Goal: Transaction & Acquisition: Purchase product/service

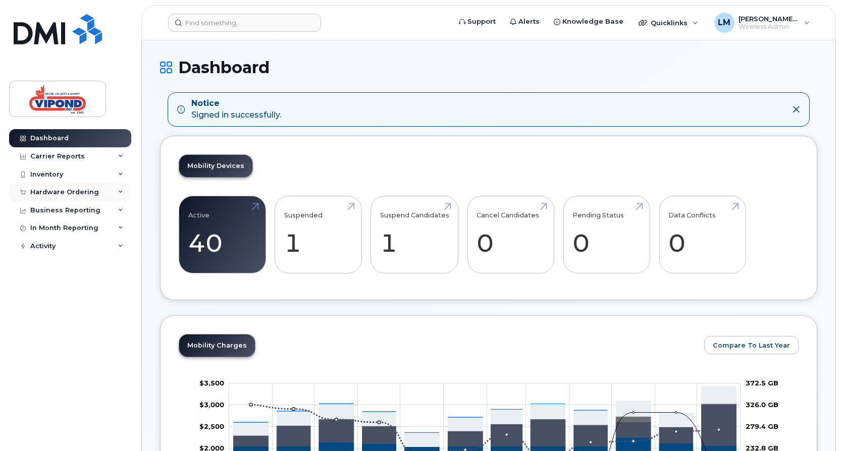
click at [91, 190] on div "Hardware Ordering" at bounding box center [64, 192] width 69 height 8
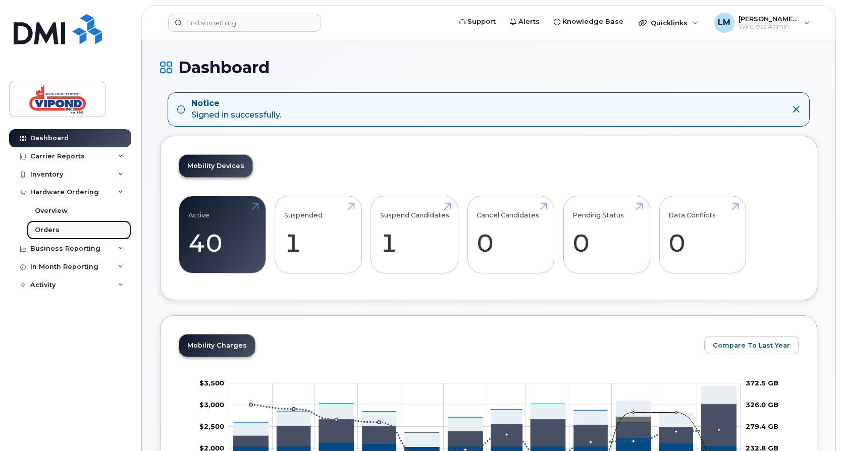
click at [47, 231] on div "Orders" at bounding box center [47, 230] width 25 height 9
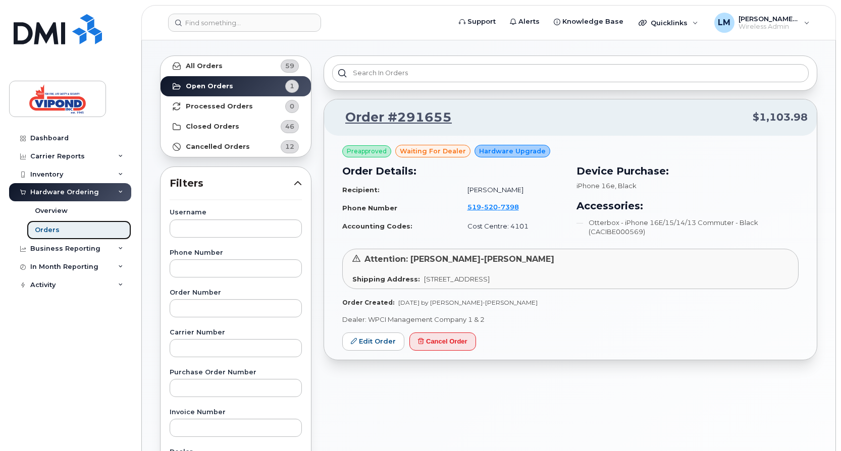
scroll to position [50, 0]
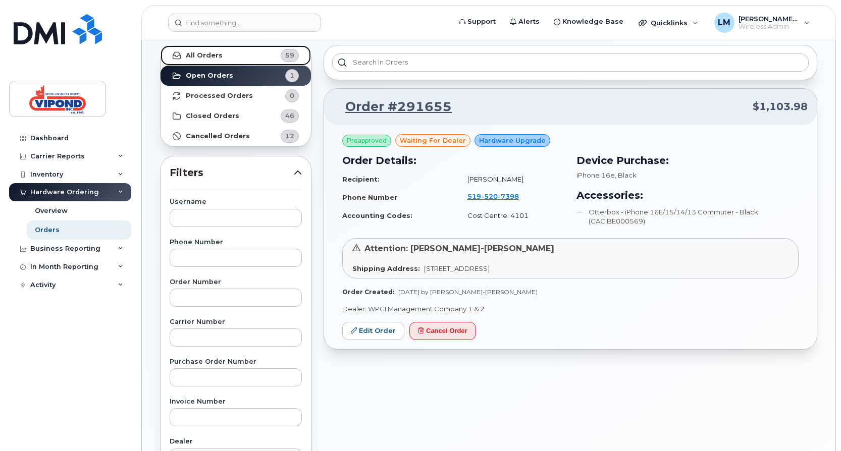
click at [231, 57] on link "All Orders 59" at bounding box center [235, 55] width 150 height 20
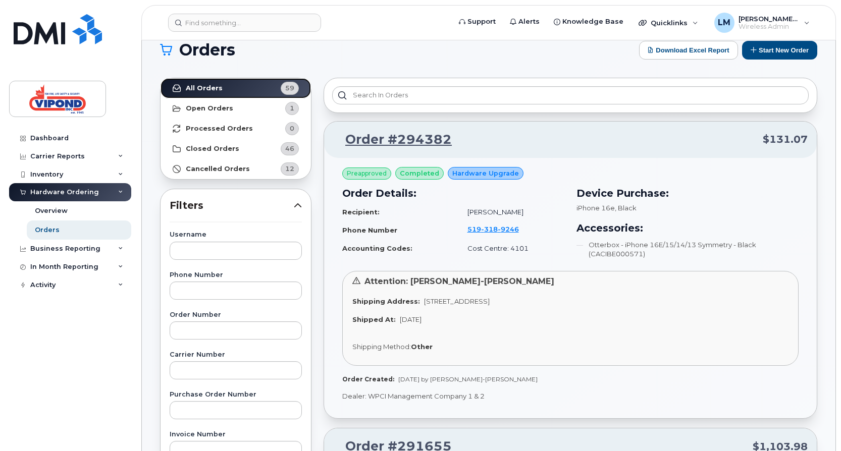
scroll to position [0, 0]
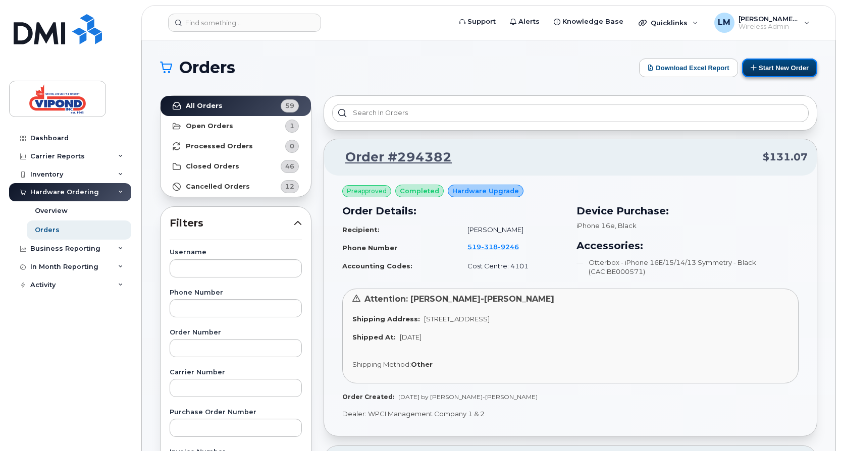
click at [781, 70] on button "Start New Order" at bounding box center [779, 68] width 75 height 19
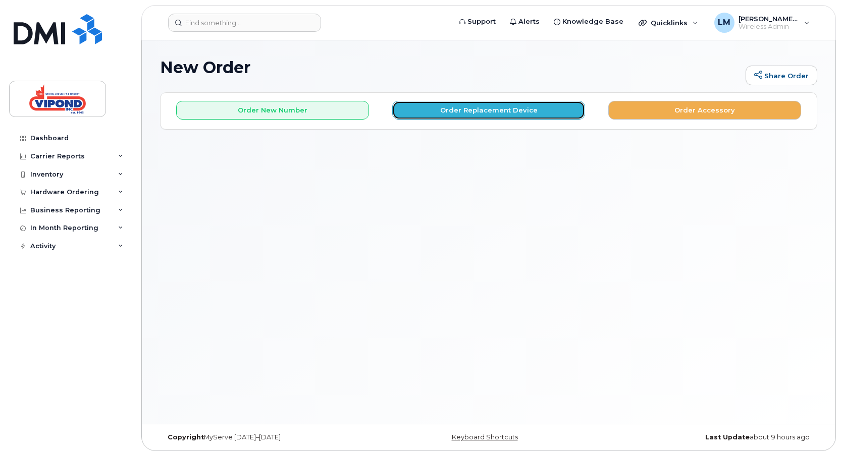
click at [515, 108] on button "Order Replacement Device" at bounding box center [488, 110] width 193 height 19
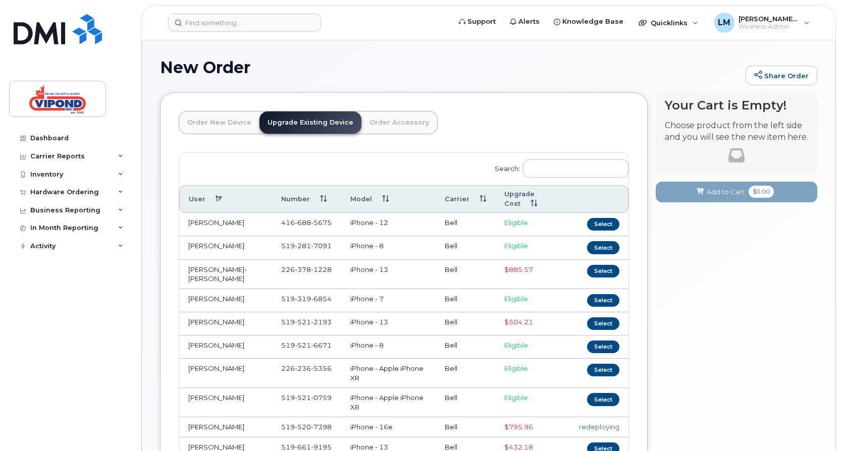
scroll to position [135, 0]
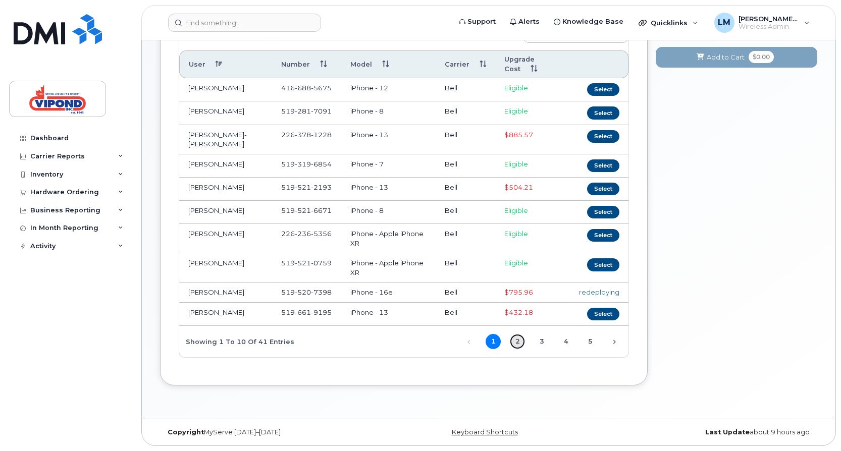
click at [517, 337] on link "2" at bounding box center [517, 341] width 15 height 15
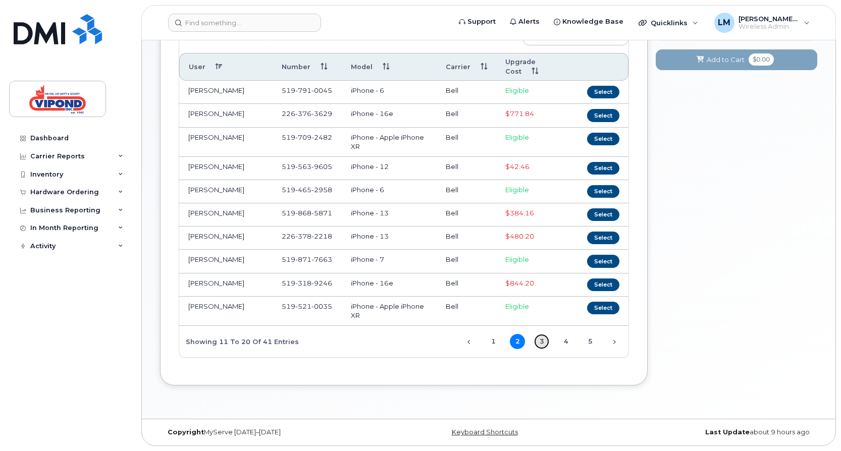
click at [539, 339] on link "3" at bounding box center [541, 341] width 15 height 15
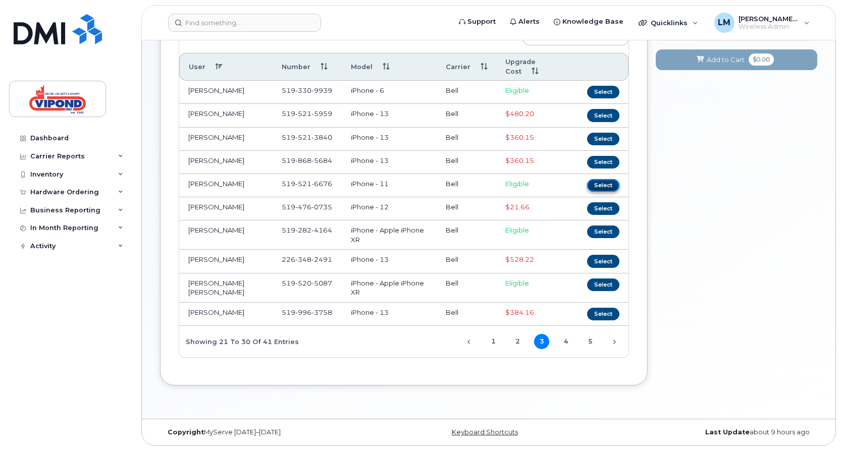
click at [597, 180] on button "Select" at bounding box center [603, 185] width 32 height 13
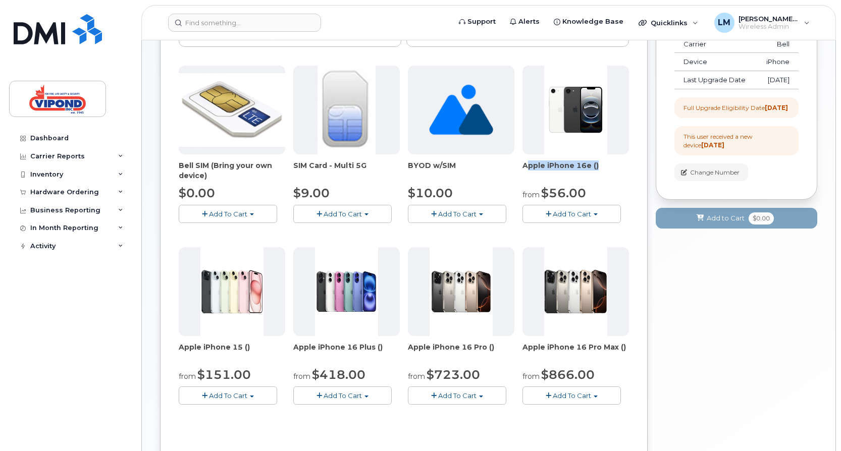
drag, startPoint x: 524, startPoint y: 165, endPoint x: 594, endPoint y: 165, distance: 69.6
click at [594, 165] on span "Apple iPhone 16e ()" at bounding box center [575, 170] width 106 height 20
drag, startPoint x: 593, startPoint y: 165, endPoint x: 584, endPoint y: 166, distance: 9.1
copy span "Apple iPhone 16e ("
drag, startPoint x: 179, startPoint y: 348, endPoint x: 244, endPoint y: 349, distance: 65.6
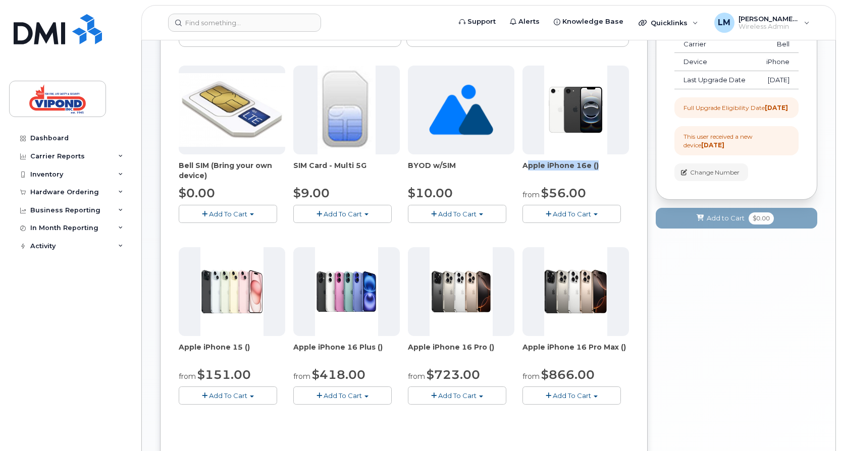
click at [246, 350] on span "Apple iPhone 15 ()" at bounding box center [232, 352] width 106 height 20
drag, startPoint x: 244, startPoint y: 349, endPoint x: 235, endPoint y: 348, distance: 9.2
copy span "Apple iPhone 15 ("
click at [576, 215] on span "Add To Cart" at bounding box center [571, 214] width 38 height 8
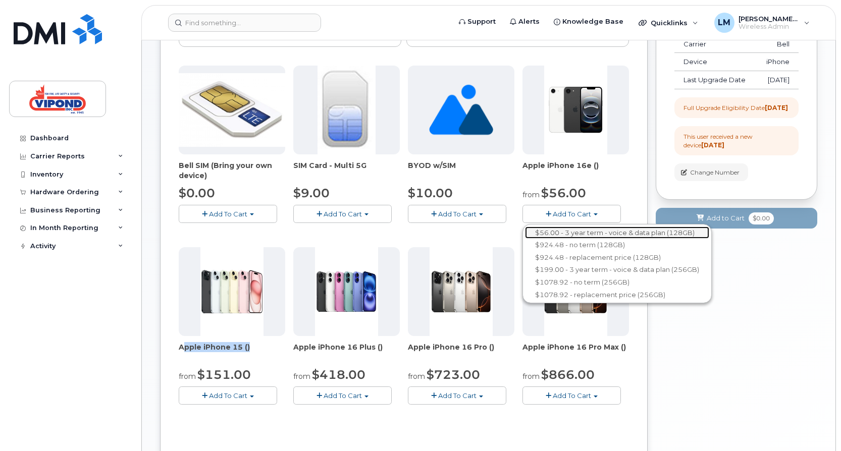
click at [632, 233] on link "$56.00 - 3 year term - voice & data plan (128GB)" at bounding box center [617, 233] width 184 height 13
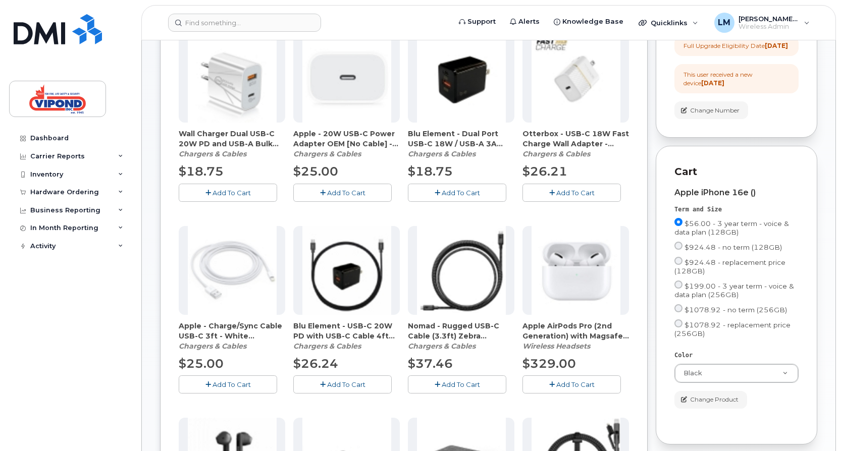
scroll to position [252, 0]
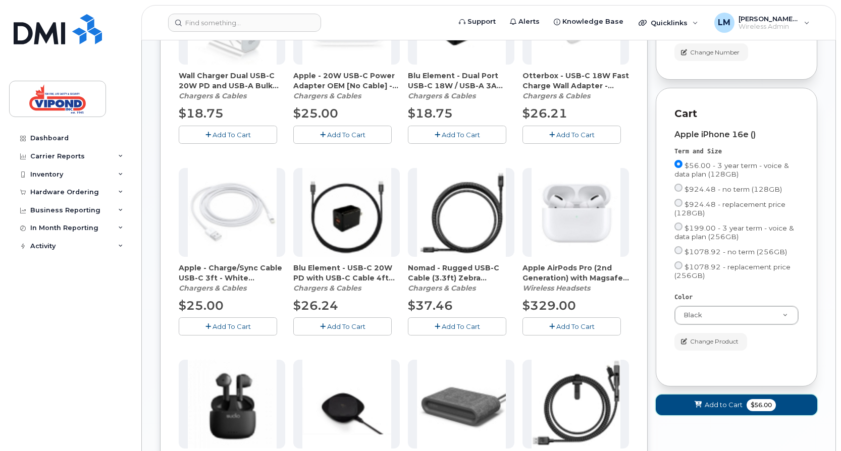
click at [726, 410] on span "Add to Cart" at bounding box center [723, 405] width 38 height 10
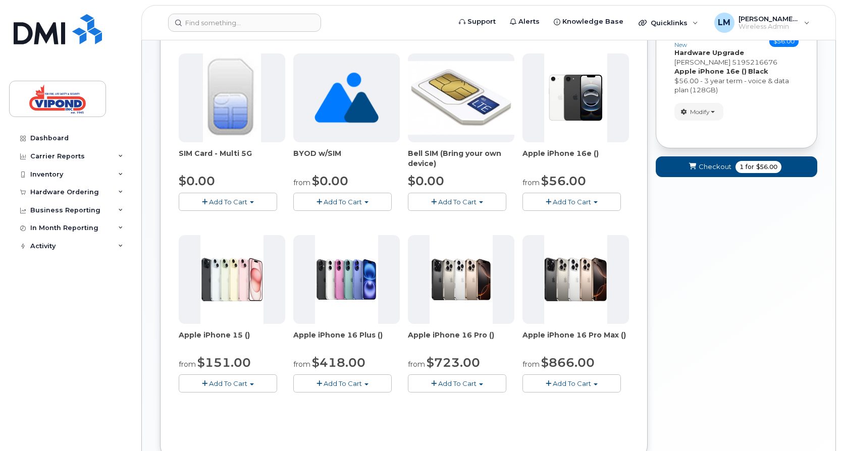
scroll to position [168, 0]
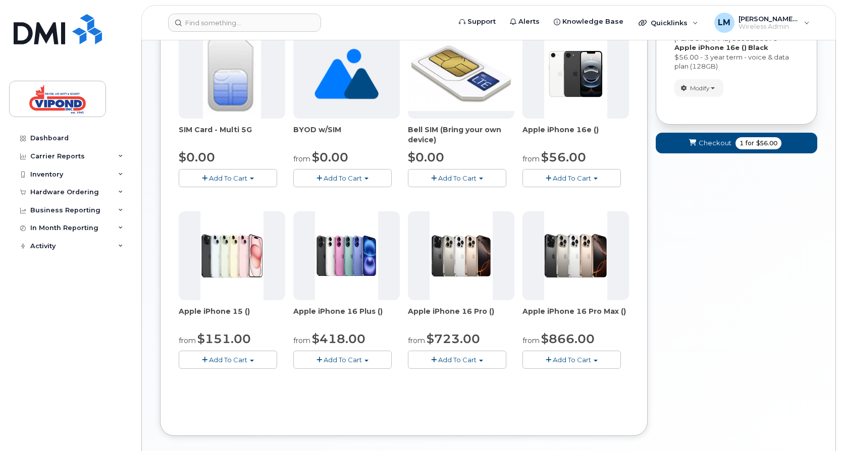
drag, startPoint x: 294, startPoint y: 310, endPoint x: 380, endPoint y: 317, distance: 86.5
click at [380, 317] on span "Apple iPhone 16 Plus ()" at bounding box center [346, 316] width 106 height 20
drag, startPoint x: 380, startPoint y: 317, endPoint x: 357, endPoint y: 309, distance: 24.4
copy span "Apple iPhone 16 Plus ()"
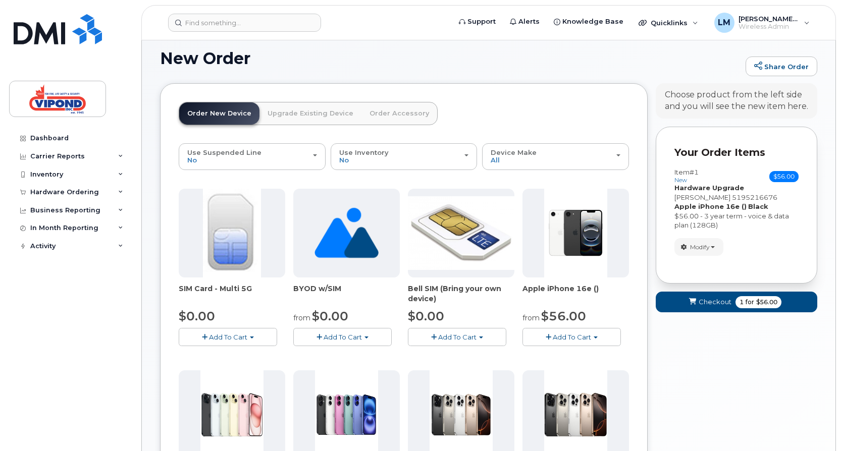
scroll to position [0, 0]
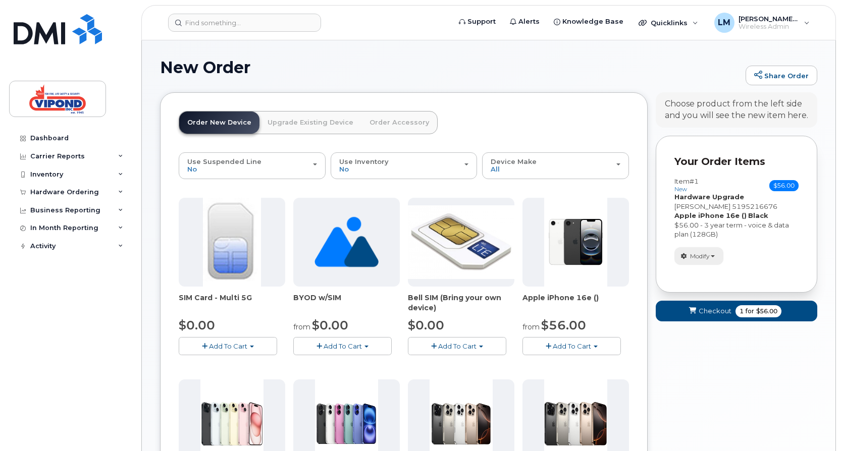
click at [714, 255] on span "button" at bounding box center [712, 256] width 4 height 2
click at [699, 290] on span "Remove" at bounding box center [702, 292] width 34 height 8
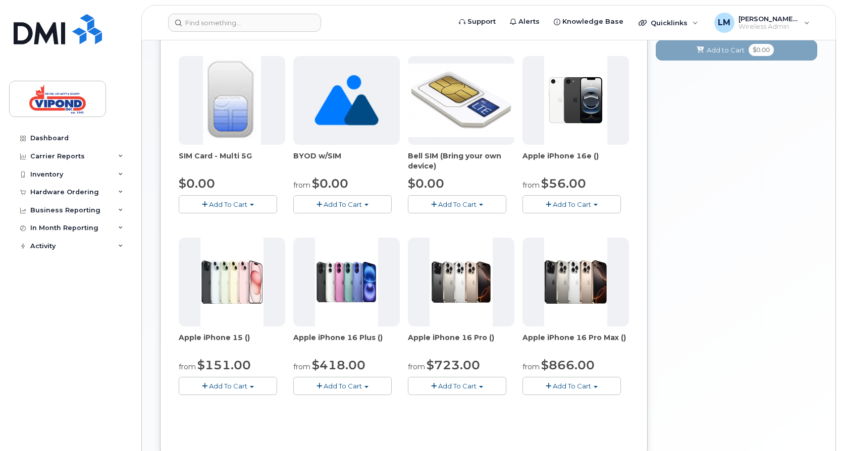
scroll to position [151, 0]
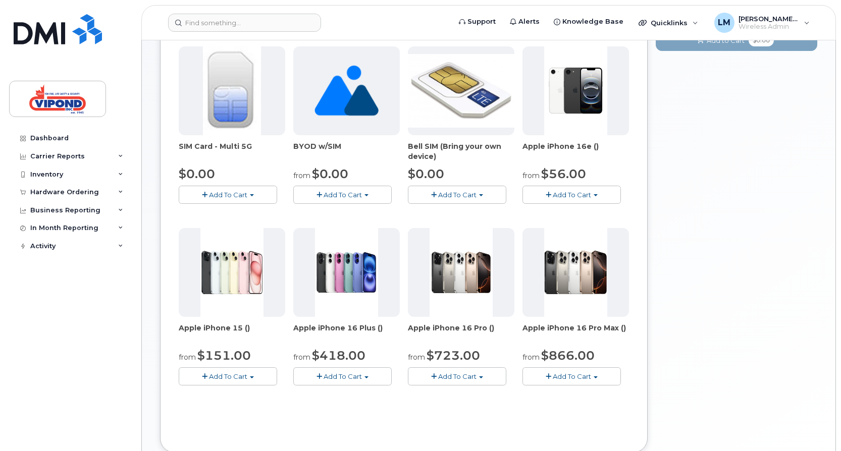
click at [239, 377] on span "Add To Cart" at bounding box center [228, 376] width 38 height 8
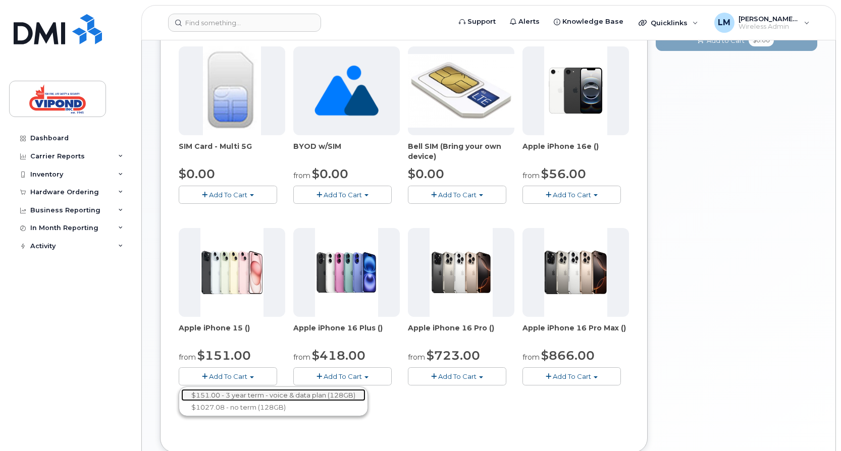
click at [238, 397] on link "$151.00 - 3 year term - voice & data plan (128GB)" at bounding box center [273, 395] width 184 height 13
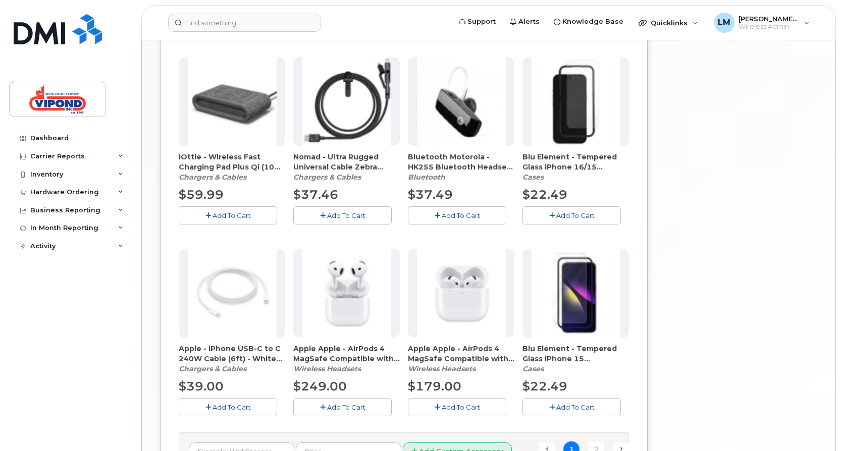
scroll to position [303, 0]
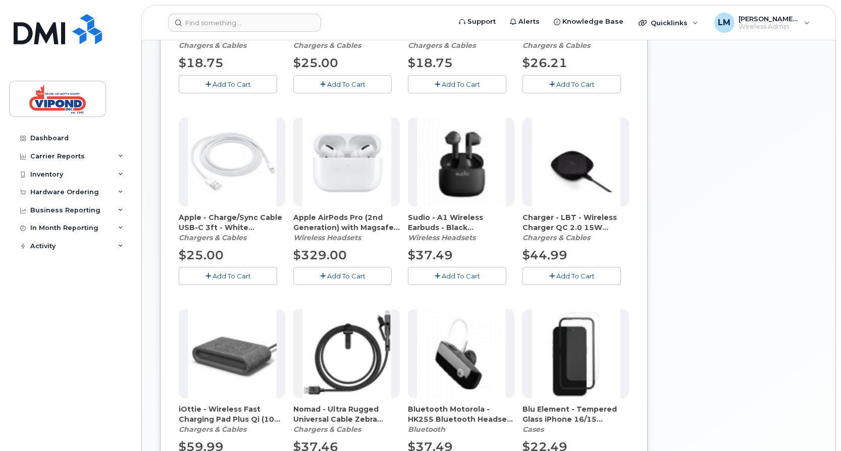
click at [245, 275] on span "Add To Cart" at bounding box center [231, 276] width 38 height 8
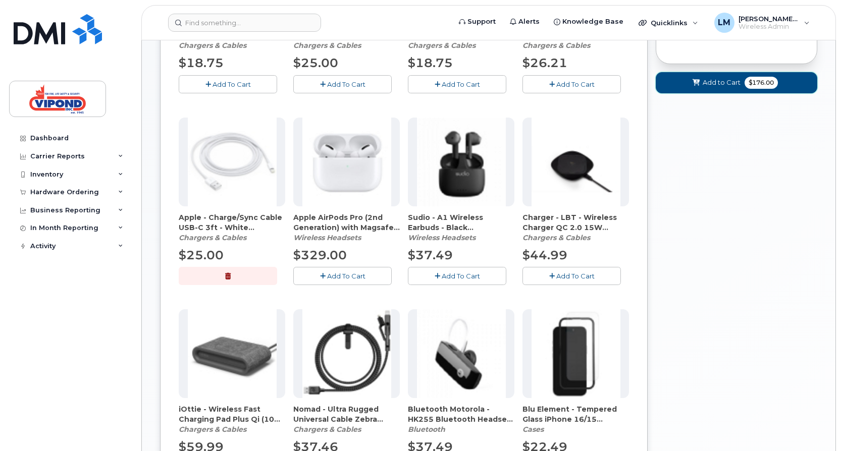
click at [728, 85] on span "Add to Cart" at bounding box center [721, 83] width 38 height 10
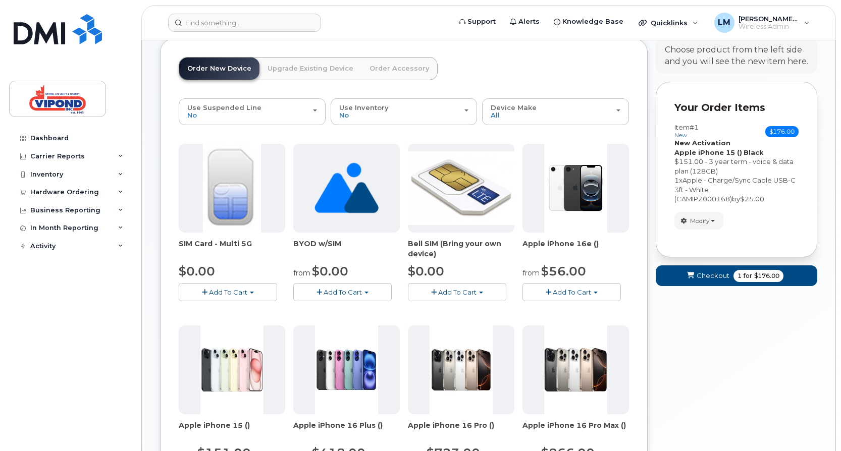
scroll to position [0, 0]
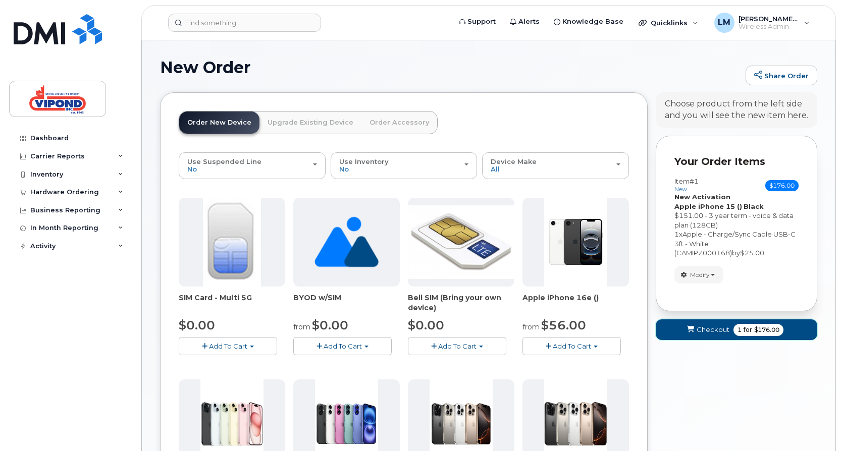
click at [702, 329] on span "Checkout" at bounding box center [712, 330] width 33 height 10
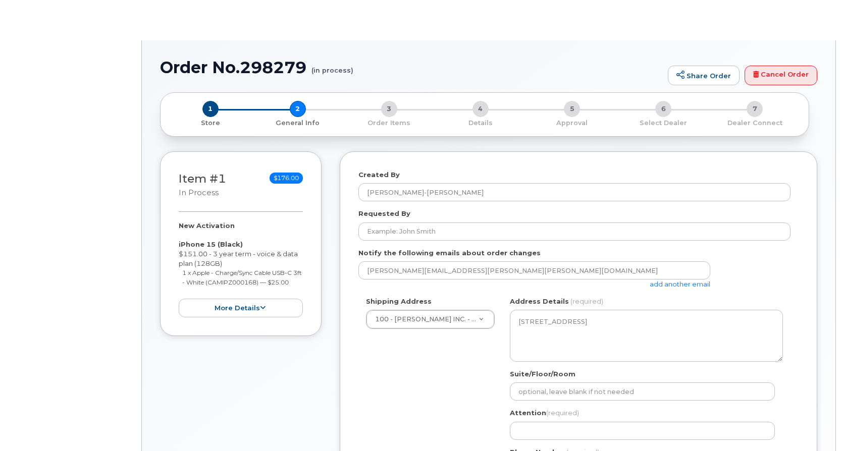
select select
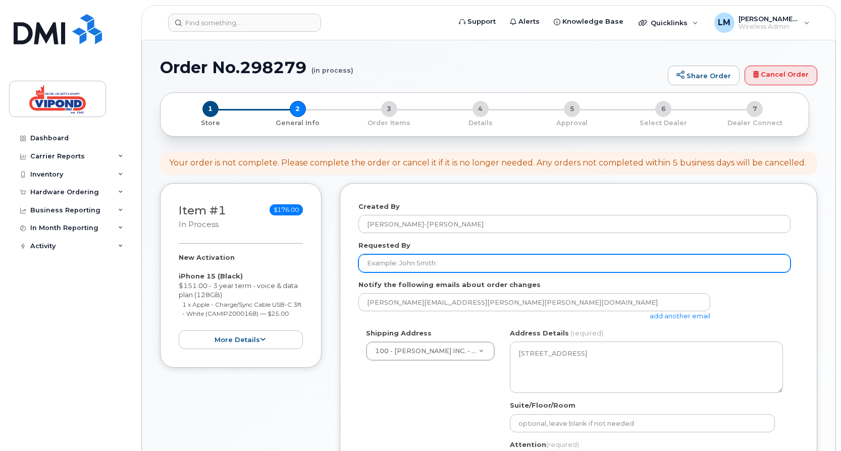
click at [484, 263] on input "Requested By" at bounding box center [574, 263] width 432 height 18
type input "Jason Lucas"
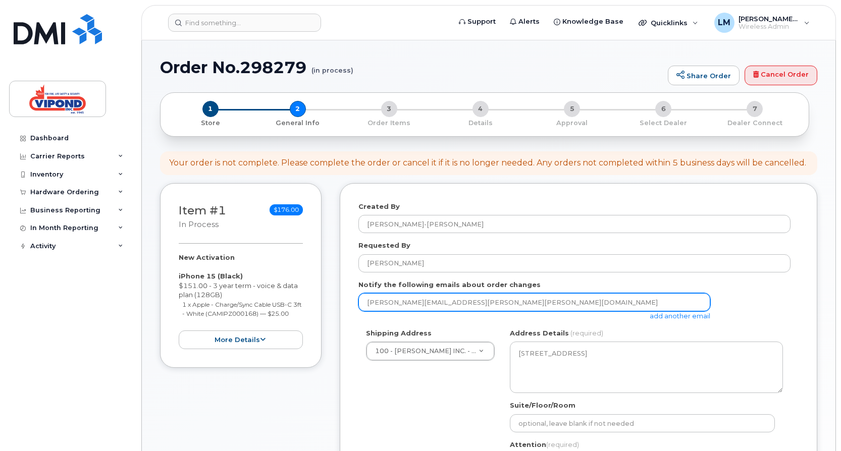
click at [461, 299] on input "lee-ann.mackenzie@vipond.ca" at bounding box center [534, 302] width 352 height 18
type input "[PERSON_NAME]-[PERSON_NAME]"
type input "5195207398"
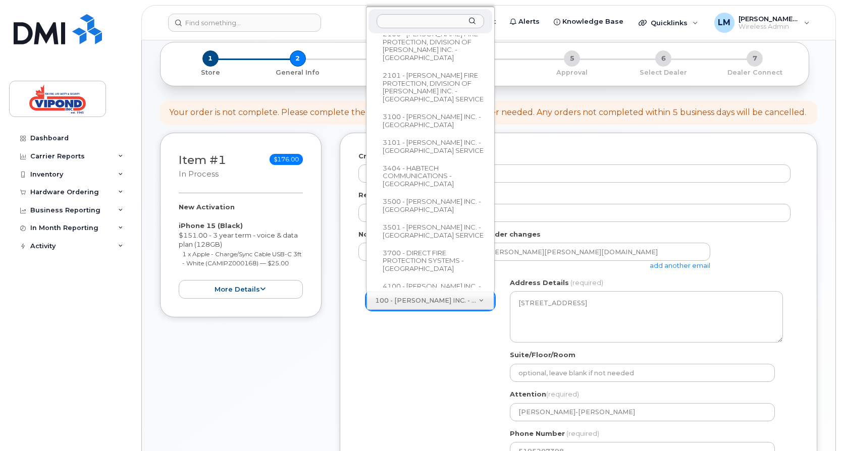
scroll to position [367, 0]
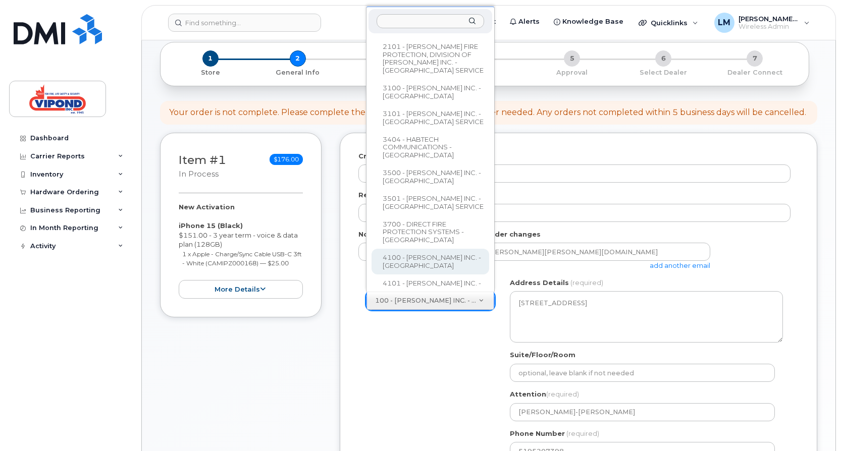
select select
type textarea "30 Midpark Crescent London Ontario N6N 1B1"
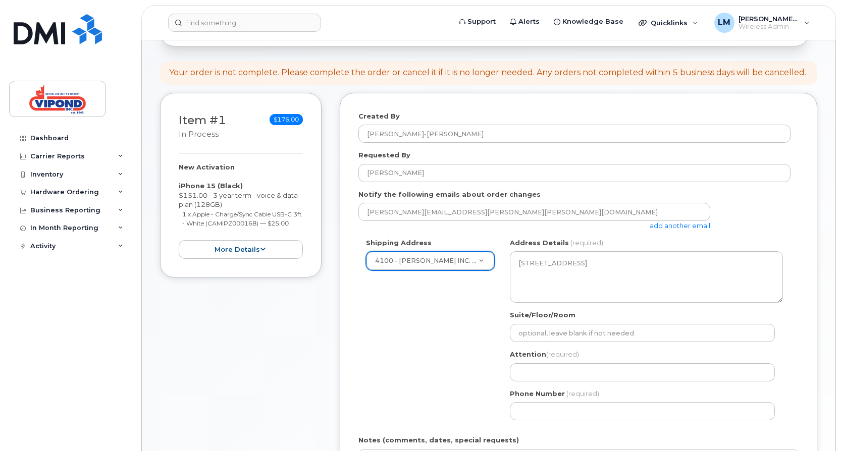
scroll to position [151, 0]
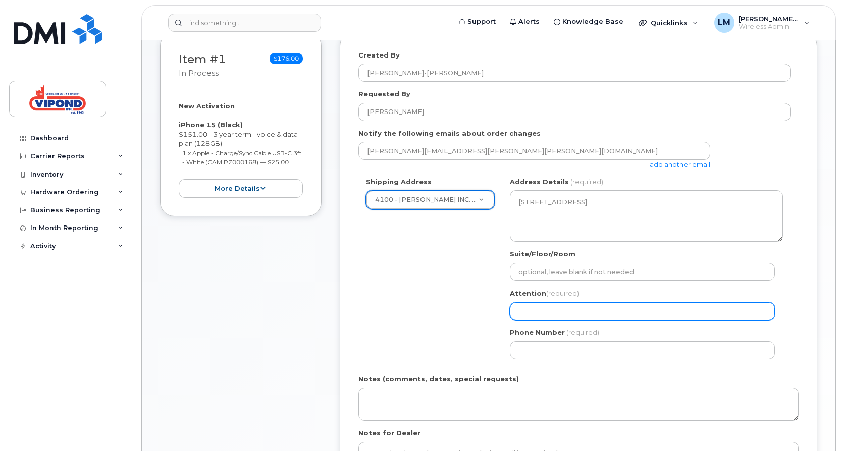
click at [526, 310] on input "Attention (required)" at bounding box center [642, 311] width 265 height 18
type input "JASON LUCAS (For Noah Grant)"
drag, startPoint x: 629, startPoint y: 310, endPoint x: 566, endPoint y: 310, distance: 63.1
click at [566, 310] on input "JASON LUCAS (For Noah Grant)" at bounding box center [642, 311] width 265 height 18
select select
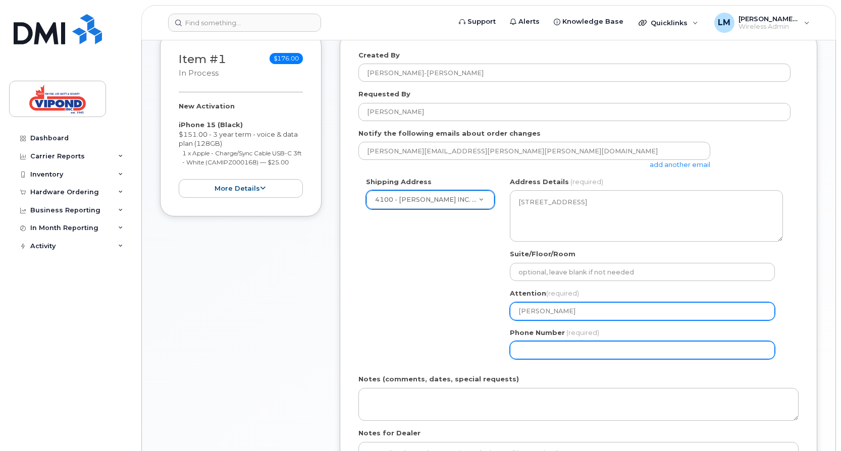
type input "JASON LUCAS"
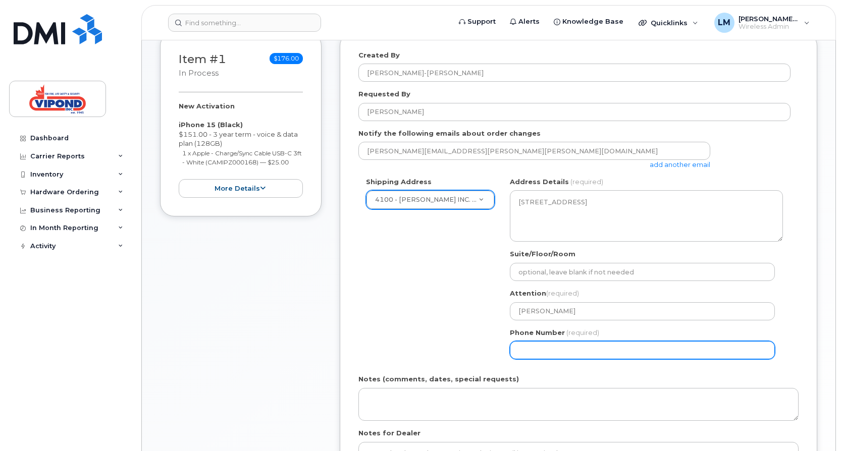
click at [542, 350] on input "Phone Number" at bounding box center [642, 350] width 265 height 18
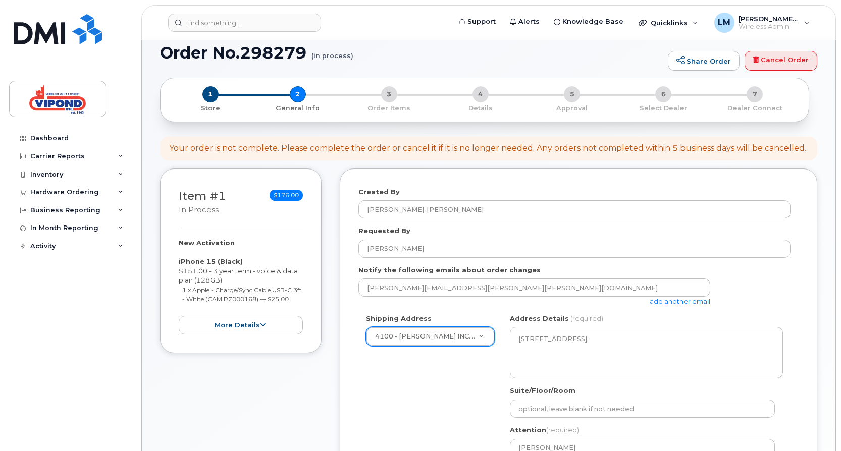
scroll to position [0, 0]
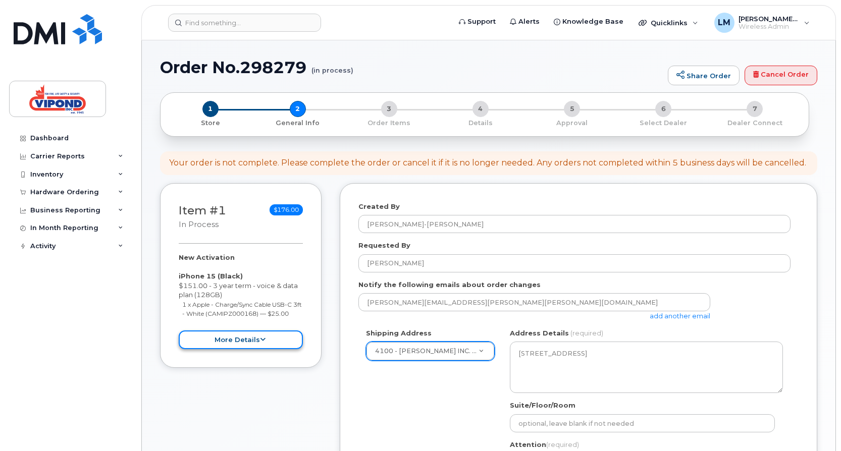
click at [263, 339] on icon at bounding box center [263, 340] width 6 height 7
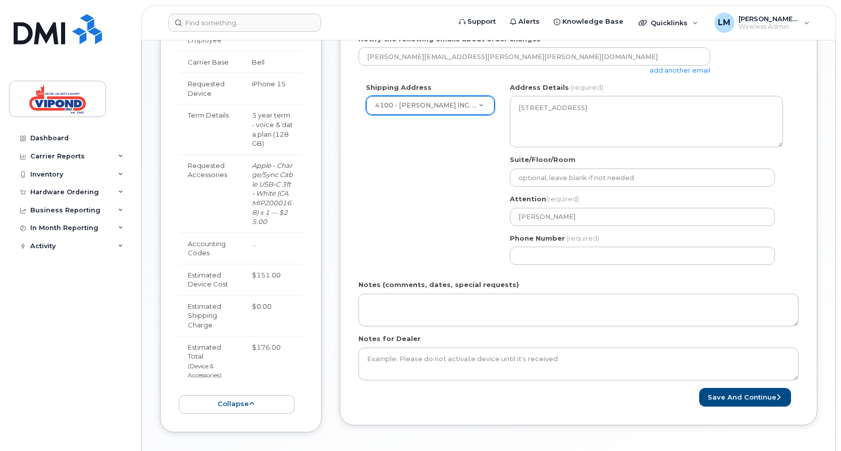
scroll to position [293, 0]
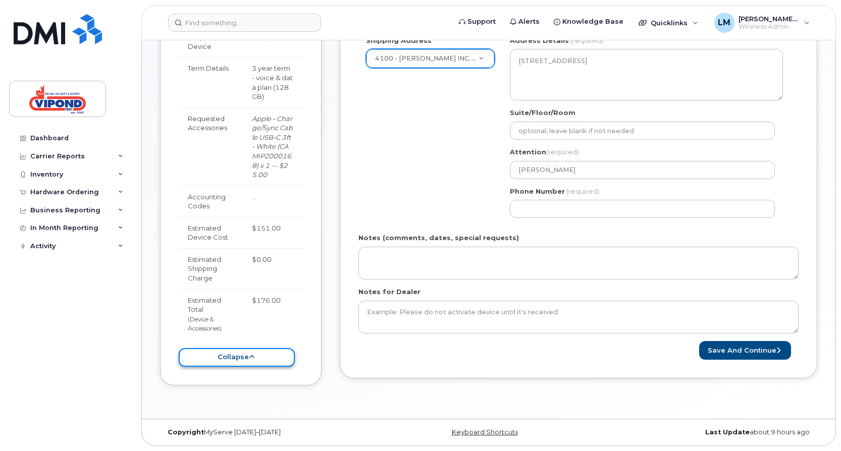
click at [252, 357] on icon at bounding box center [252, 357] width 6 height 7
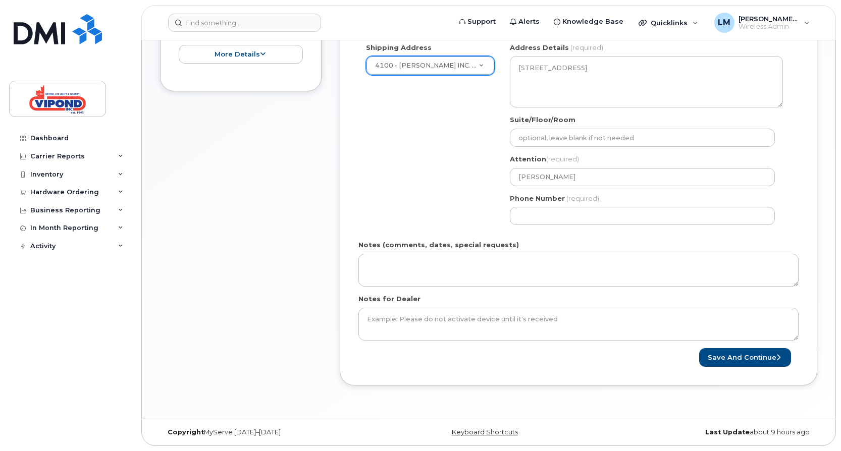
scroll to position [286, 0]
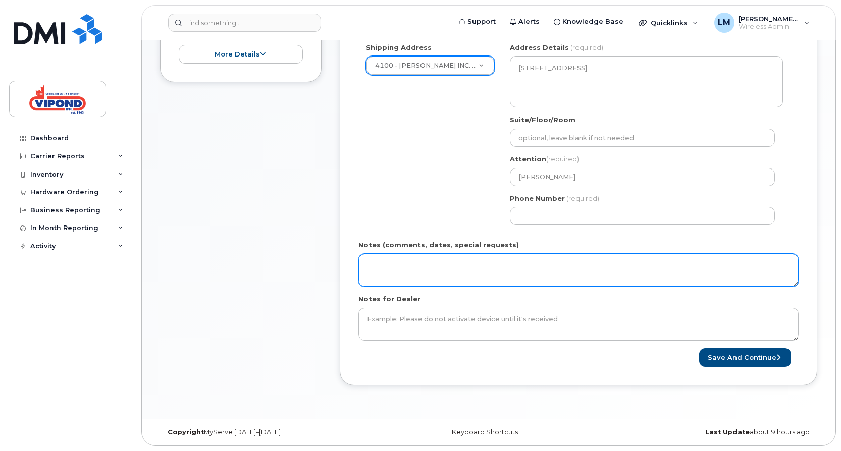
click at [413, 276] on textarea "Notes (comments, dates, special requests)" at bounding box center [578, 270] width 440 height 33
type textarea "W"
click at [489, 264] on textarea "CAN WE PLEASE HAVE THIS PHONE SHIPPED ON FRIDAY TO" at bounding box center [578, 270] width 440 height 33
click at [632, 265] on textarea "CAN WE PLEASE HAVE THIS PHONE AND CHARGER SHIPPED ON FRIDAY TO" at bounding box center [578, 270] width 440 height 33
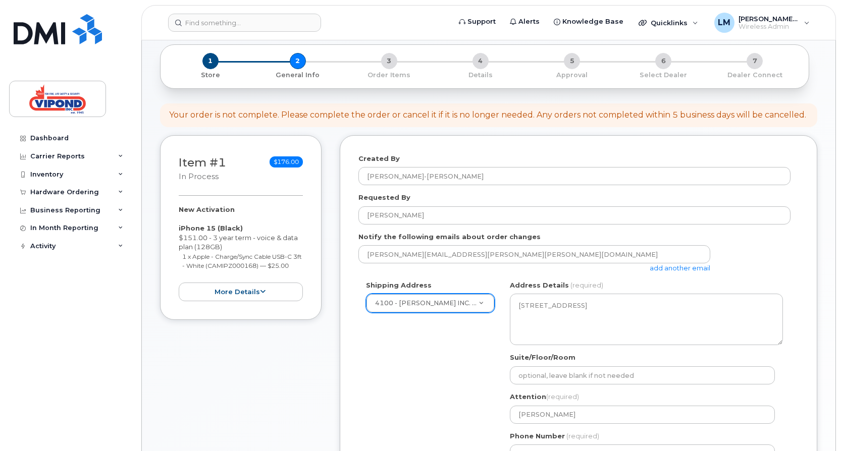
scroll to position [0, 0]
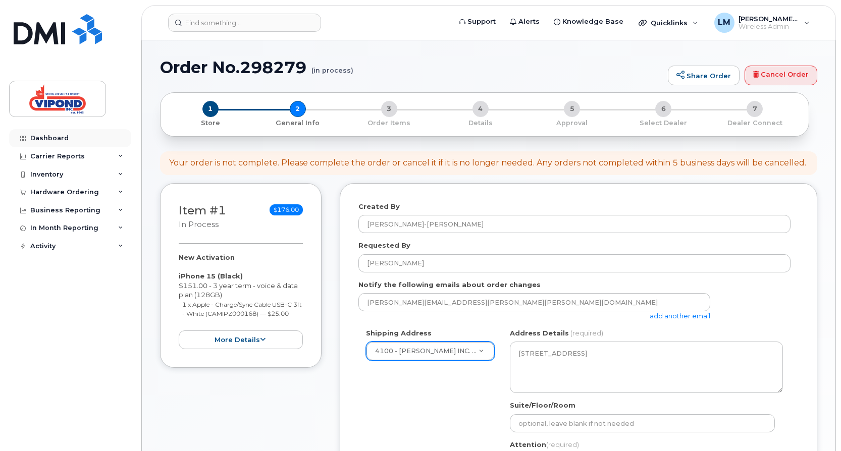
type textarea "CAN WE PLEASE HAVE THIS PHONE AND CHARGER SHIPPED ON FRIDAY TO ARRIVE AT OUR OF…"
click at [63, 137] on div "Dashboard" at bounding box center [49, 138] width 38 height 8
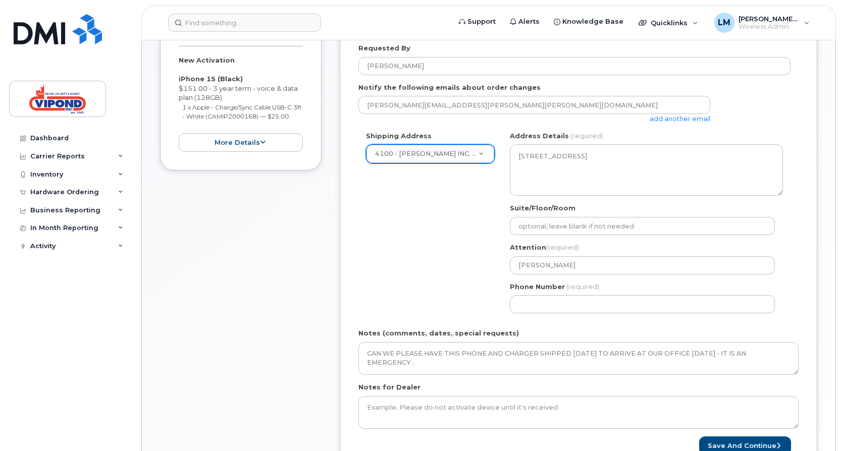
scroll to position [202, 0]
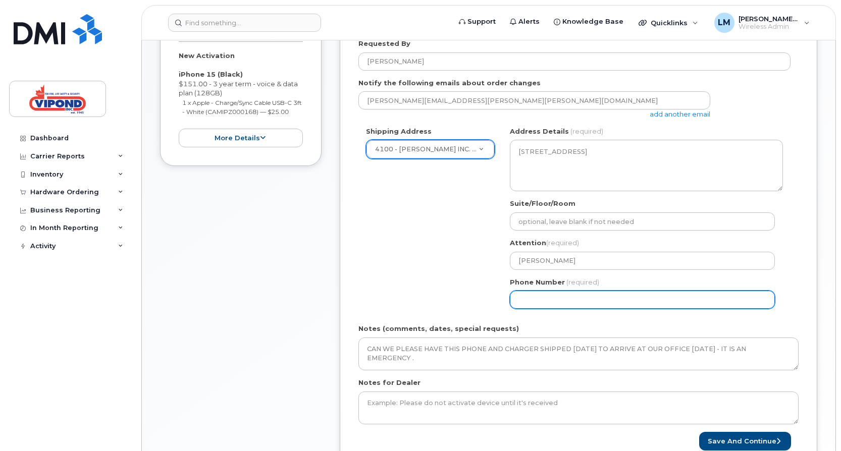
click at [536, 295] on input "Phone Number" at bounding box center [642, 300] width 265 height 18
drag, startPoint x: 536, startPoint y: 295, endPoint x: 529, endPoint y: 297, distance: 6.9
click at [529, 297] on input "Phone Number" at bounding box center [642, 300] width 265 height 18
select select
type input "519"
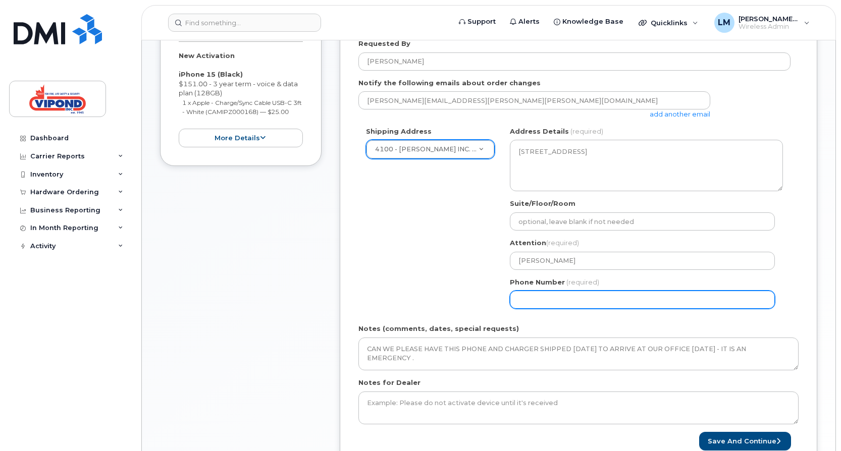
click at [602, 299] on input "Phone Number" at bounding box center [642, 300] width 265 height 18
click at [731, 319] on form "Created By Lee-Ann Mackenzie Requested By Jason Lucas Notify the following emai…" at bounding box center [578, 225] width 440 height 451
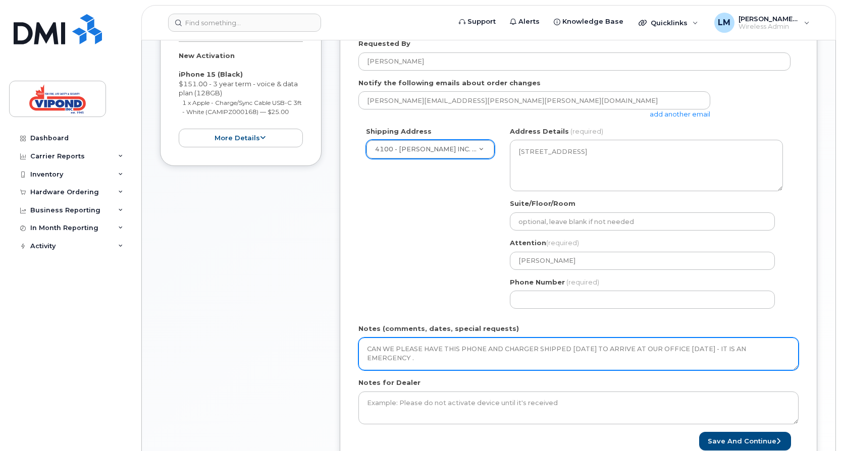
click at [366, 349] on textarea "CAN WE PLEASE HAVE THIS PHONE AND CHARGER SHIPPED ON FRIDAY TO ARRIVE AT OUR OF…" at bounding box center [578, 354] width 440 height 33
click at [526, 346] on textarea "wE NEED SOME HELP PLEASE - CAN WE PLEASE HAVE THIS PHONE AND CHARGER SHIPPED ON…" at bounding box center [578, 354] width 440 height 33
click at [488, 349] on textarea "wE NEED SOME HELP PLEASE - CAN WE HAVE THIS PHONE AND CHARGER SHIPPED ON FRIDAY…" at bounding box center [578, 354] width 440 height 33
click at [618, 348] on textarea "I NEED SOME HELP PLEASE - COULD WE HAVE THIS PHONE AND CHARGER SHIPPED ON FRIDA…" at bounding box center [578, 354] width 440 height 33
click at [637, 348] on textarea "I NEED SOME HELP PLEASE - COULD WE HAVE THIS PHONE SHIPPED ON FRIDAY TO ARRIVE …" at bounding box center [578, 354] width 440 height 33
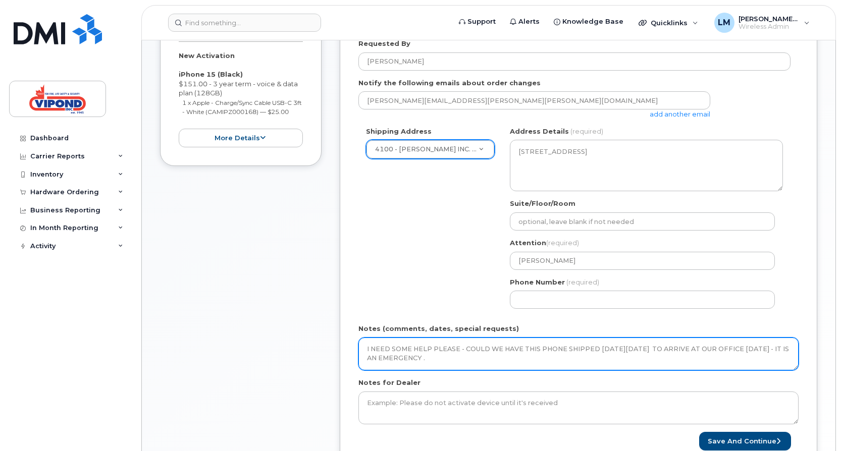
click at [401, 358] on textarea "I NEED SOME HELP PLEASE - COULD WE HAVE THIS PHONE SHIPPED ON FRIDAY AUG 15 TO …" at bounding box center [578, 354] width 440 height 33
click at [530, 359] on textarea "I NEED SOME HELP PLEASE - COULD WE HAVE THIS PHONE SHIPPED ON FRIDAY AUG 15 TO …" at bounding box center [578, 354] width 440 height 33
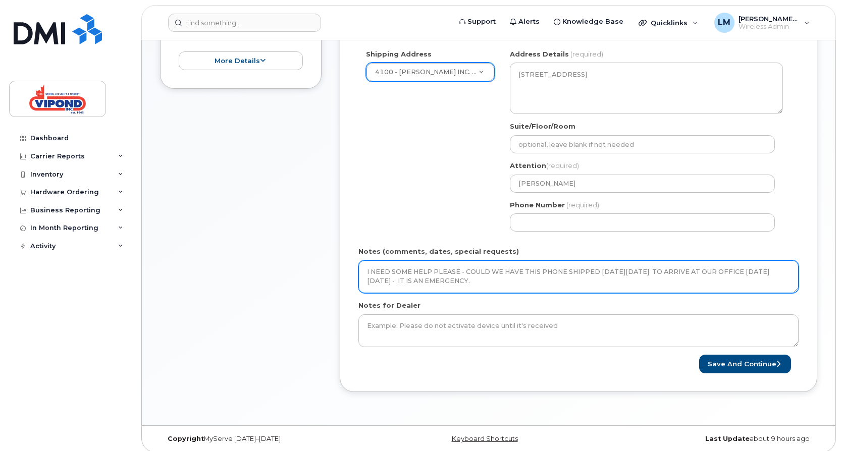
scroll to position [286, 0]
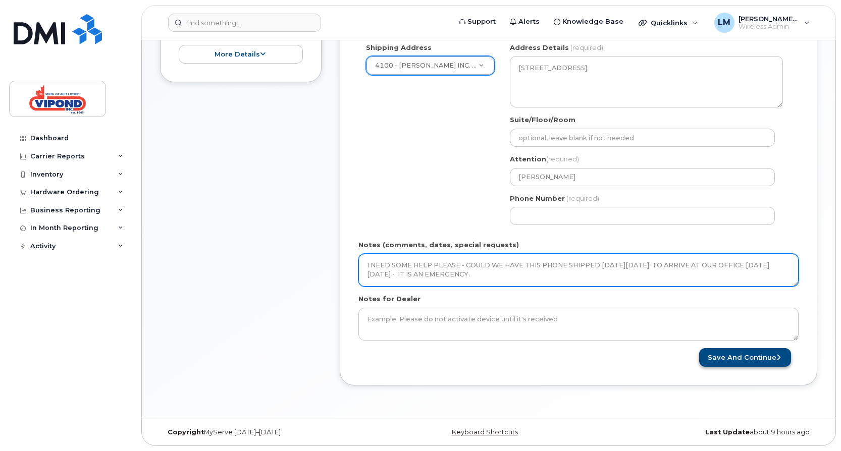
type textarea "I NEED SOME HELP PLEASE - COULD WE HAVE THIS PHONE SHIPPED ON FRIDAY AUG 15 TO …"
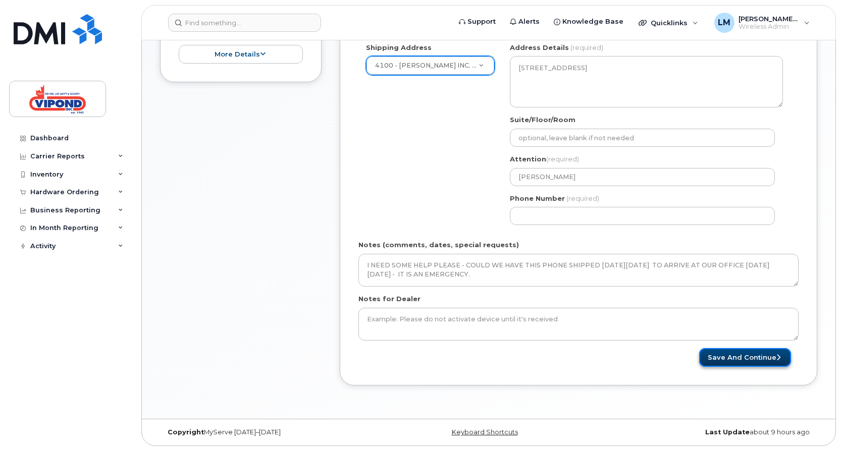
click at [741, 356] on button "Save and Continue" at bounding box center [745, 357] width 92 height 19
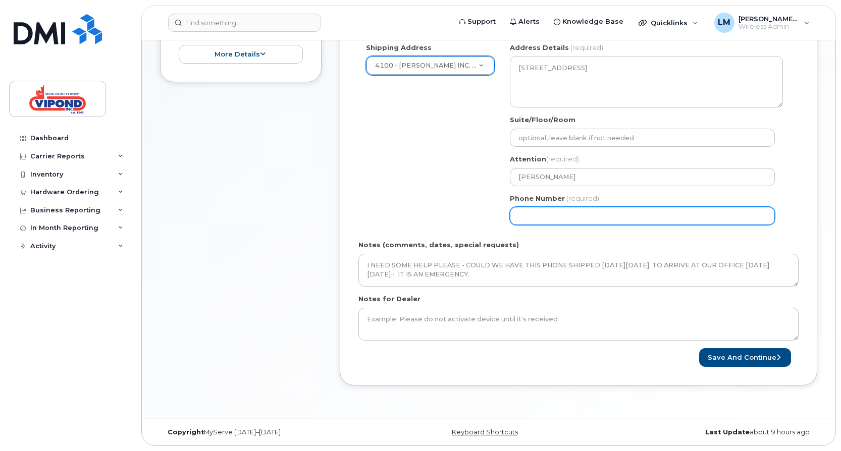
click at [550, 216] on input "Phone Number" at bounding box center [642, 216] width 265 height 18
click at [536, 216] on input "Phone Number" at bounding box center [642, 216] width 265 height 18
select select
type input "5195216676"
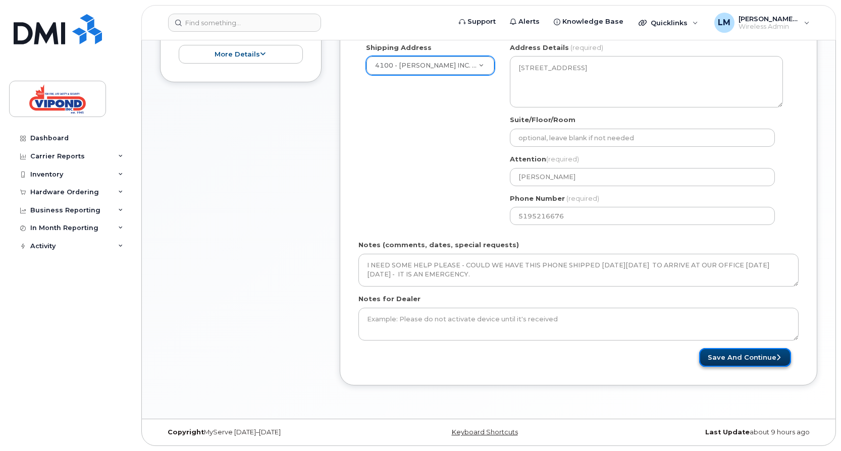
click at [747, 357] on button "Save and Continue" at bounding box center [745, 357] width 92 height 19
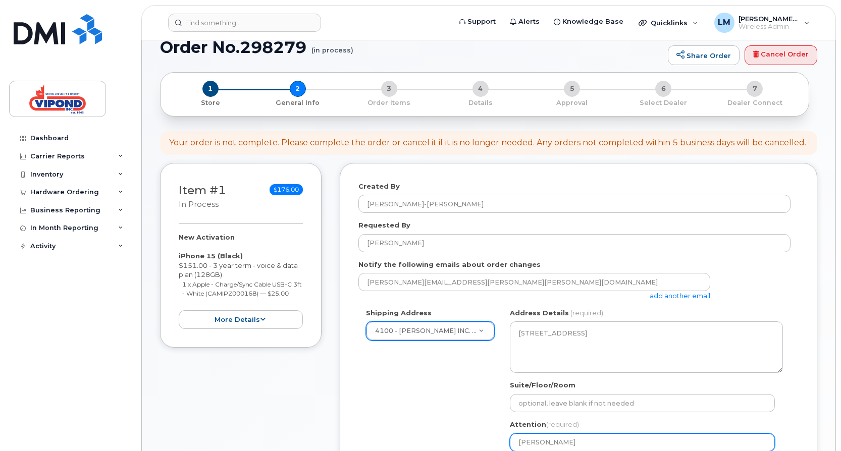
scroll to position [0, 0]
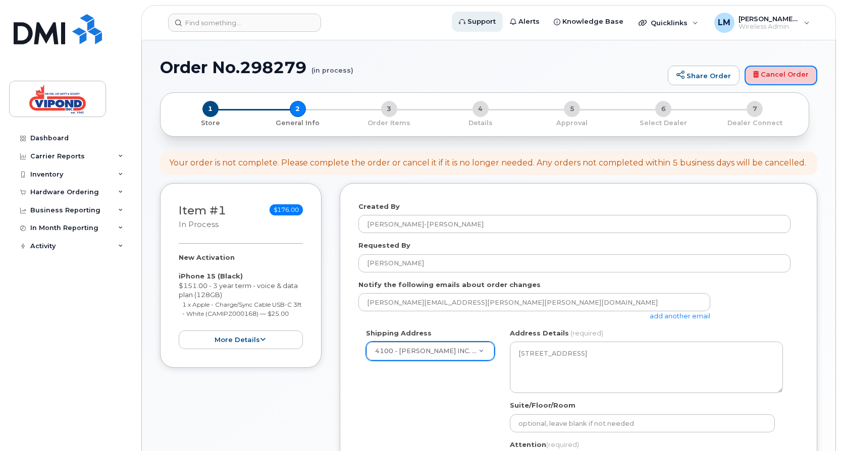
drag, startPoint x: 786, startPoint y: 76, endPoint x: 474, endPoint y: 29, distance: 315.3
click at [786, 76] on link "Cancel Order" at bounding box center [780, 76] width 73 height 20
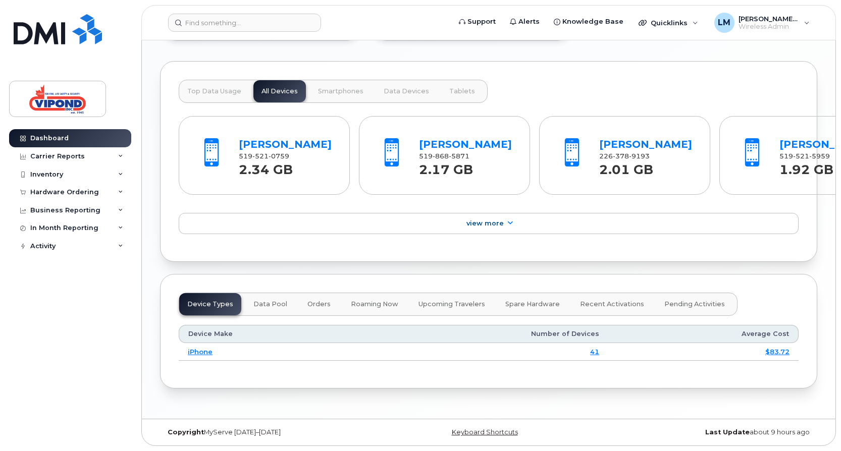
scroll to position [817, 0]
click at [200, 350] on link "iPhone" at bounding box center [200, 352] width 25 height 8
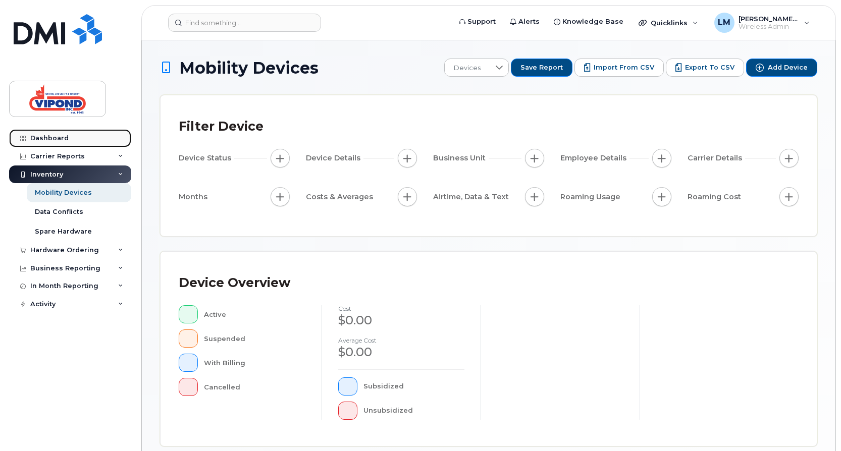
click at [67, 137] on link "Dashboard" at bounding box center [70, 138] width 122 height 18
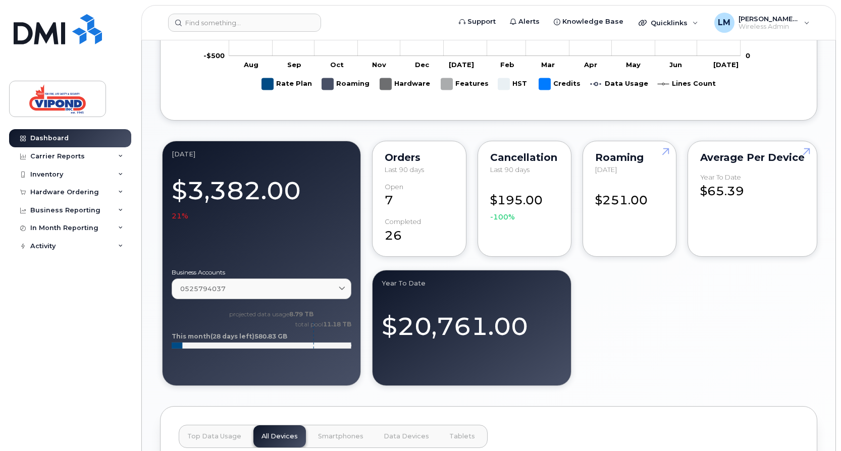
scroll to position [656, 0]
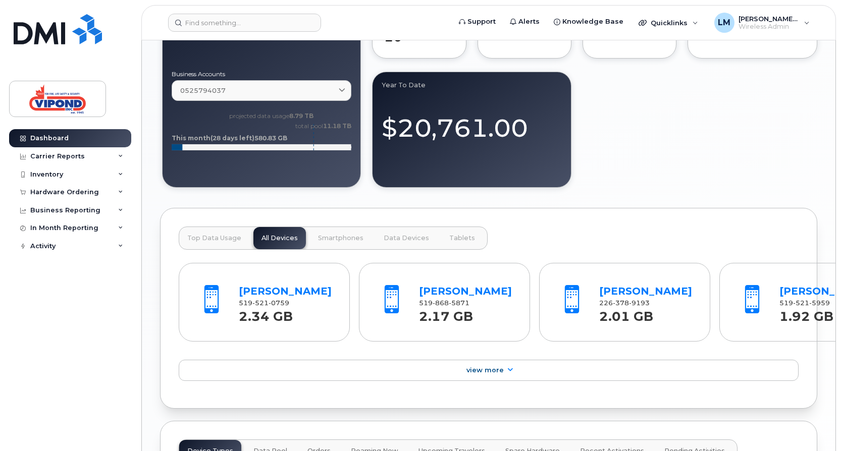
click at [271, 233] on div "Top Data Usage All Devices Smartphones Data Devices Tablets" at bounding box center [333, 238] width 309 height 23
click at [276, 237] on div "Top Data Usage All Devices Smartphones Data Devices Tablets" at bounding box center [333, 238] width 309 height 23
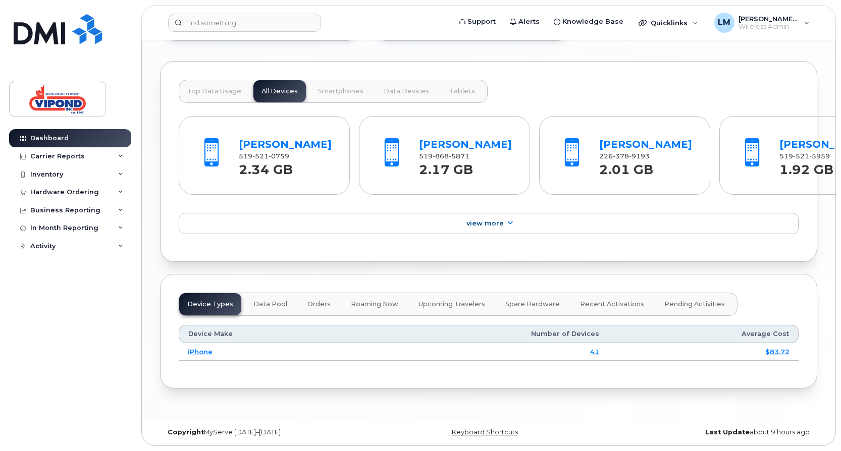
scroll to position [817, 0]
click at [199, 352] on link "iPhone" at bounding box center [200, 352] width 25 height 8
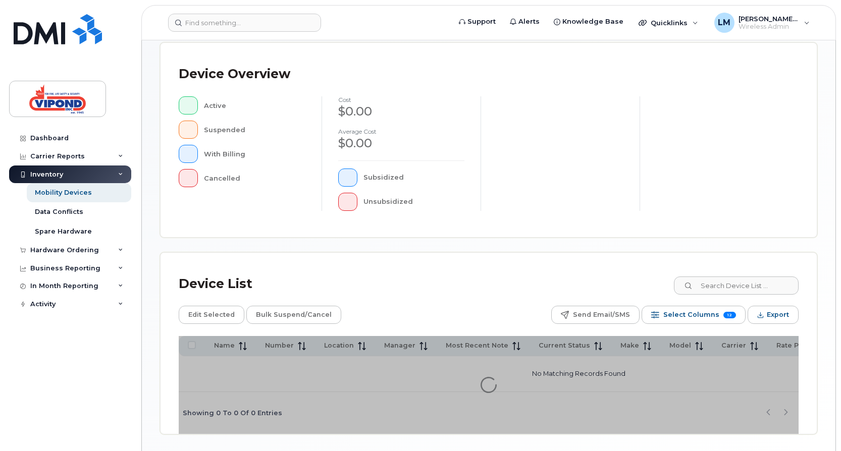
scroll to position [246, 0]
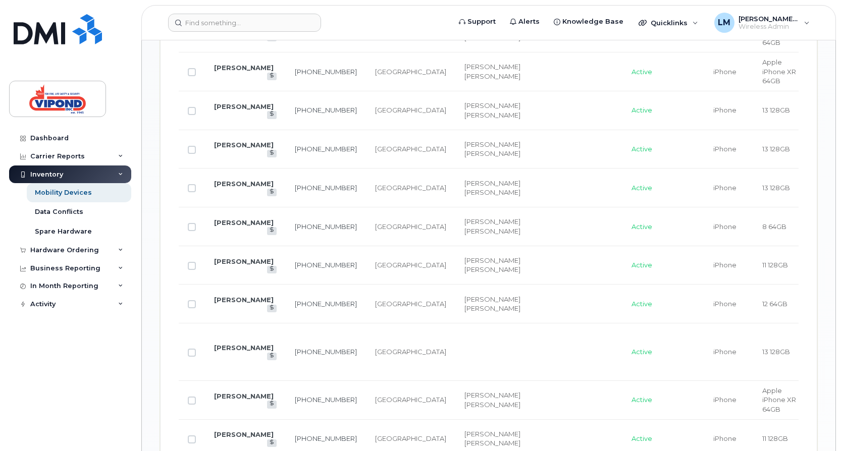
scroll to position [1180, 0]
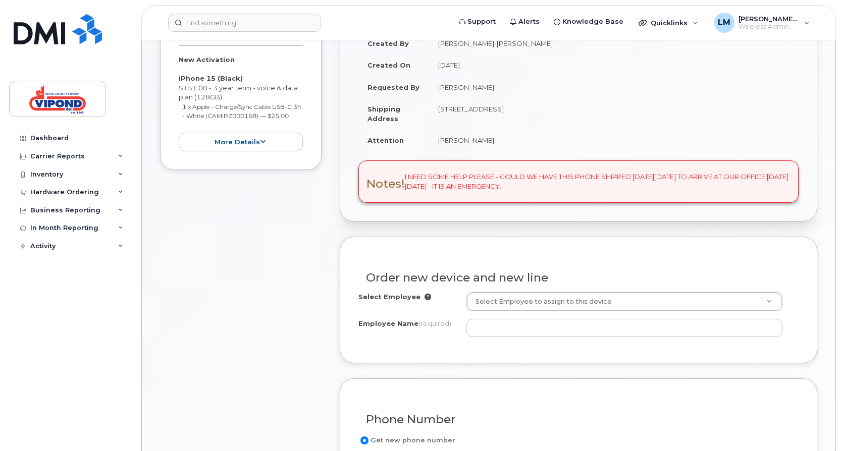
scroll to position [202, 0]
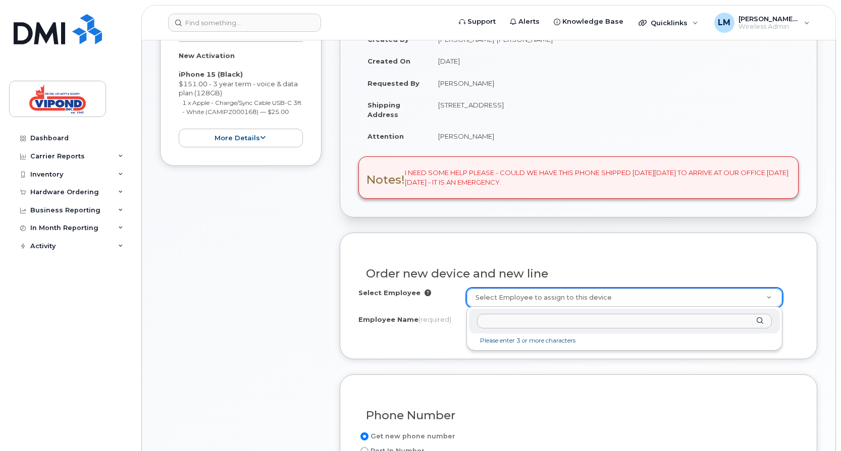
click at [536, 323] on input "text" at bounding box center [624, 321] width 295 height 15
click at [760, 320] on div "[PERSON_NAME]" at bounding box center [624, 321] width 311 height 25
click at [560, 321] on input "text" at bounding box center [624, 321] width 295 height 15
type input "[PERSON_NAME]"
click at [759, 322] on div "[PERSON_NAME]" at bounding box center [624, 321] width 311 height 25
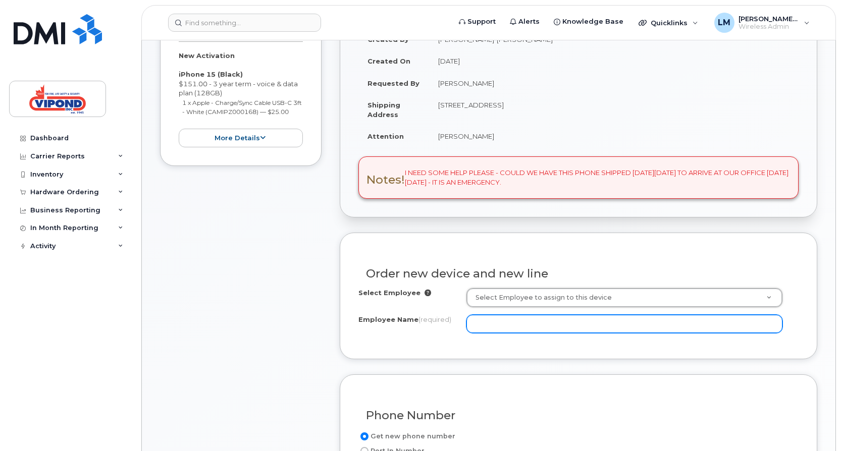
click at [540, 325] on input "Employee Name (required)" at bounding box center [624, 324] width 316 height 18
type input "[PERSON_NAME]"
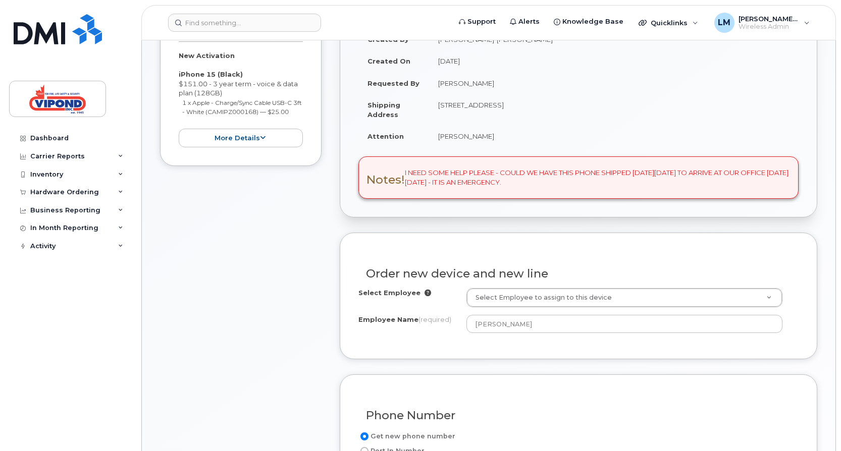
click at [549, 340] on div "Select Employee Select Employee to assign to this device Employee Name (require…" at bounding box center [578, 314] width 440 height 52
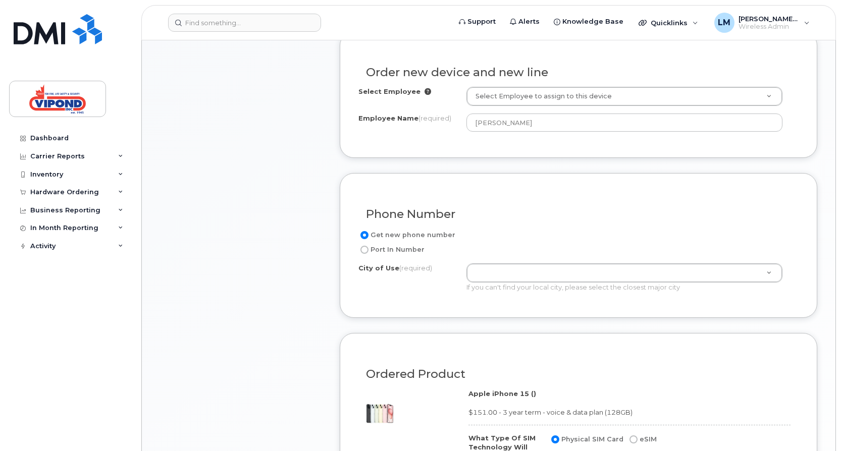
scroll to position [404, 0]
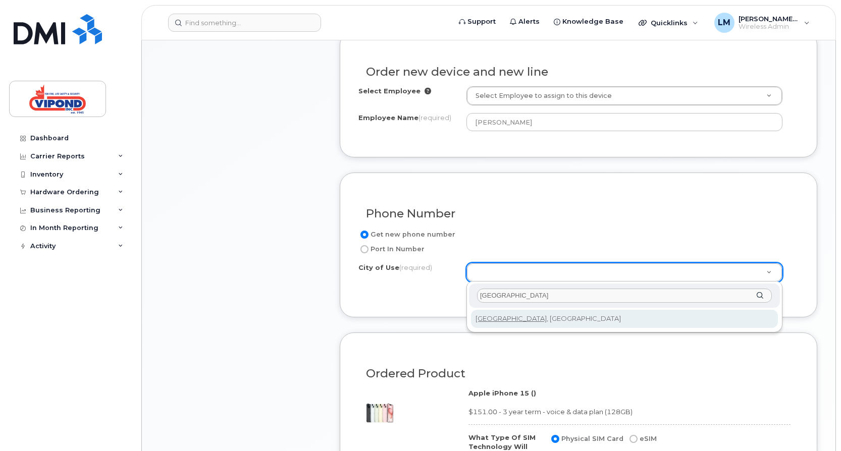
type input "[GEOGRAPHIC_DATA]"
type input "4339"
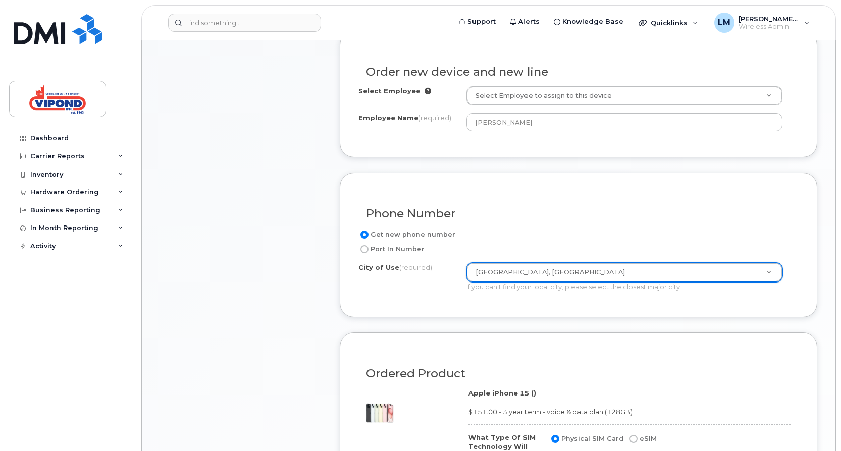
click at [366, 250] on input "Port In Number" at bounding box center [364, 249] width 8 height 8
radio input "true"
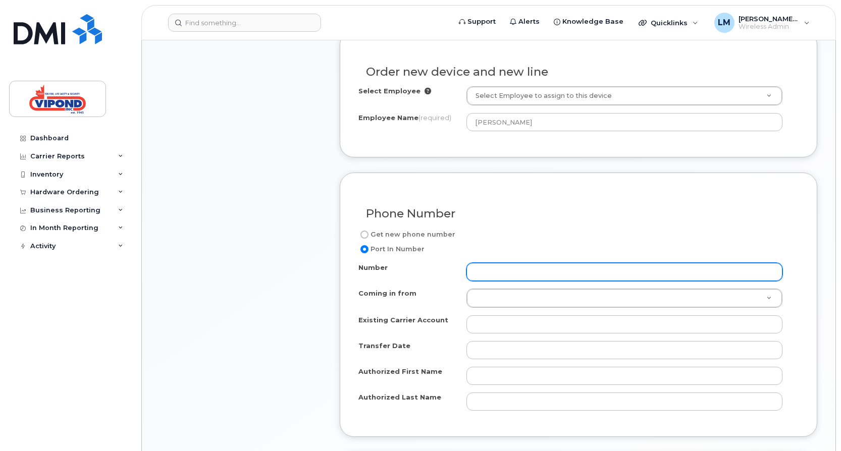
click at [484, 268] on input "Number" at bounding box center [624, 272] width 316 height 18
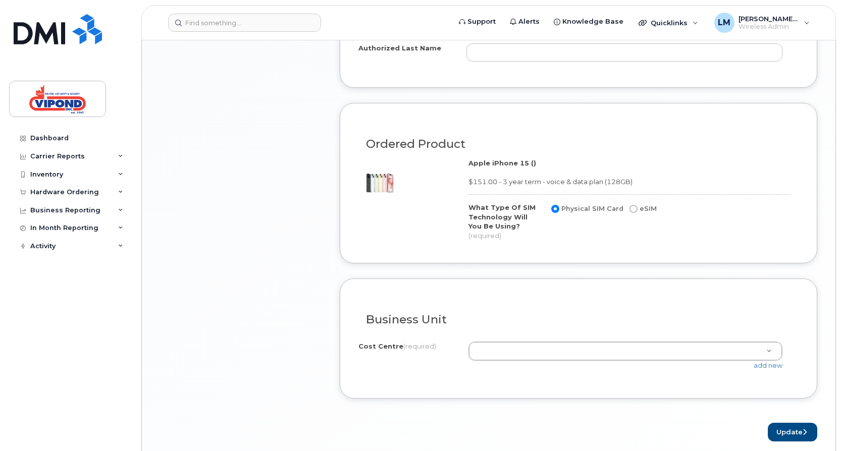
scroll to position [757, 0]
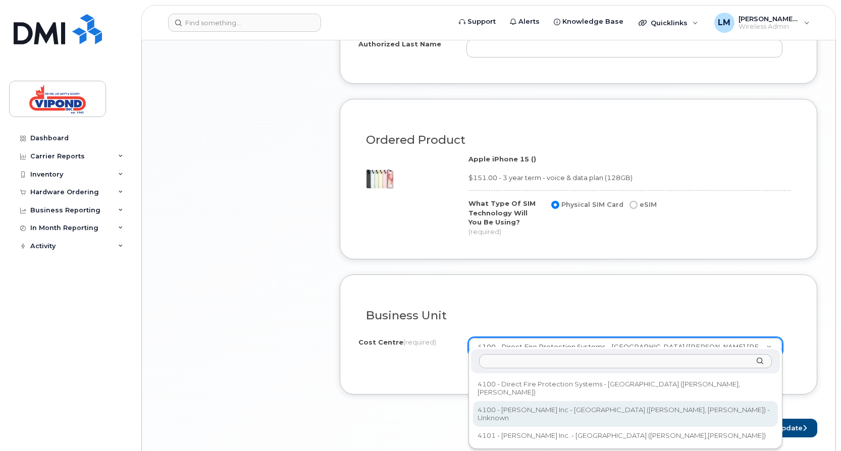
select select "4100 - Vipond Inc - London (Jason Lucas, Roger Collins)"
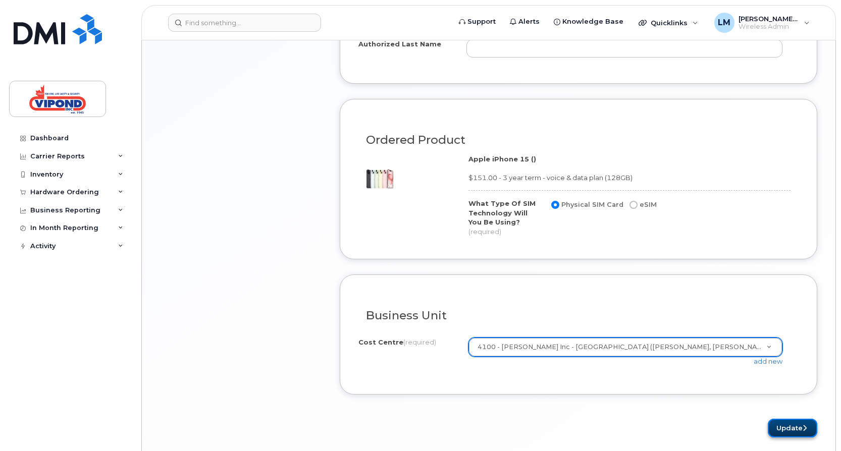
click at [786, 419] on button "Update" at bounding box center [791, 428] width 49 height 19
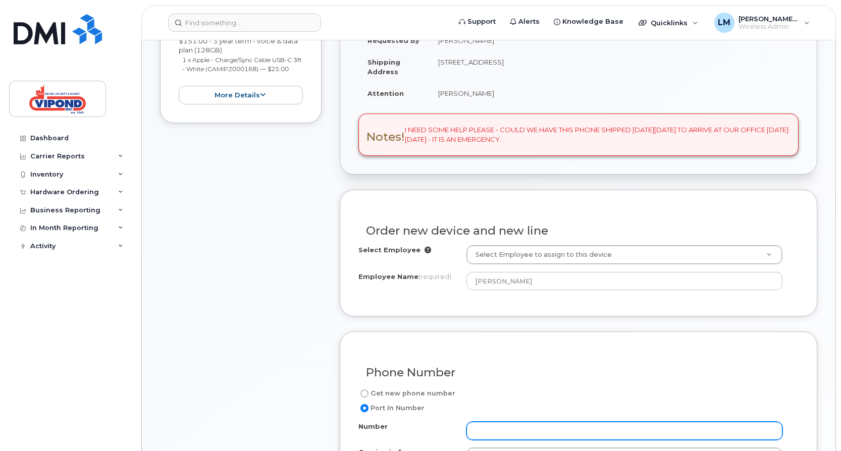
scroll to position [263, 0]
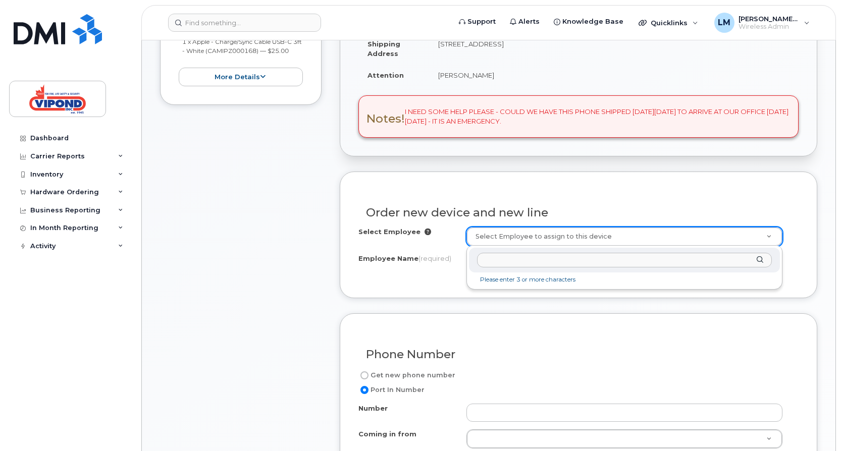
click at [758, 257] on div at bounding box center [624, 260] width 311 height 25
click at [531, 261] on input "text" at bounding box center [624, 260] width 295 height 15
type input "Jason Lucas"
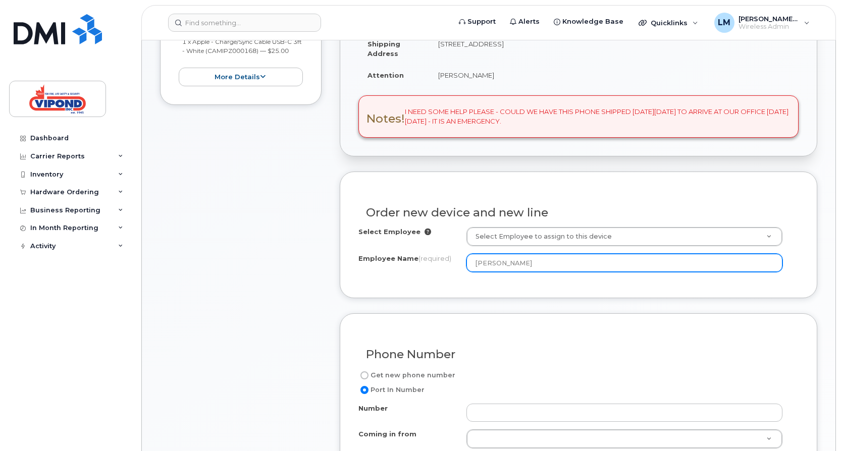
drag, startPoint x: 525, startPoint y: 260, endPoint x: 470, endPoint y: 263, distance: 55.1
click at [470, 263] on input "[PERSON_NAME]" at bounding box center [624, 263] width 316 height 18
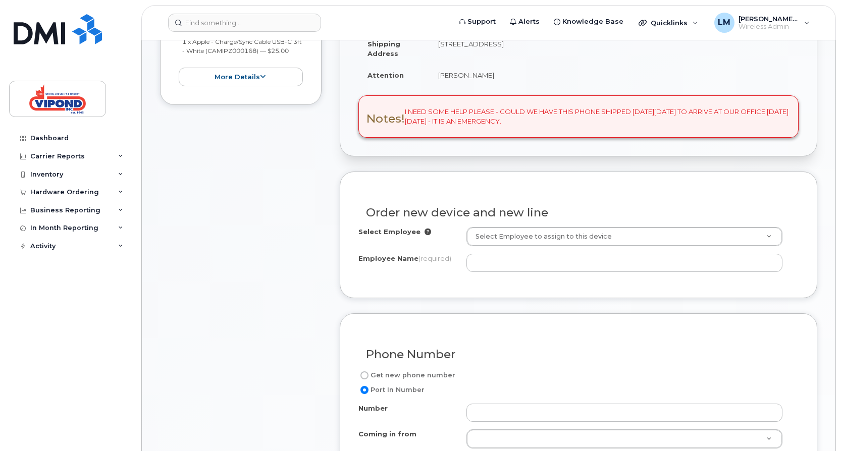
click at [424, 231] on icon at bounding box center [427, 232] width 7 height 7
click at [267, 278] on div "Item #1 in process $176.00 New Activation iPhone 15 (Black) $151.00 - 3 year te…" at bounding box center [240, 425] width 161 height 1011
click at [424, 230] on icon at bounding box center [427, 232] width 7 height 7
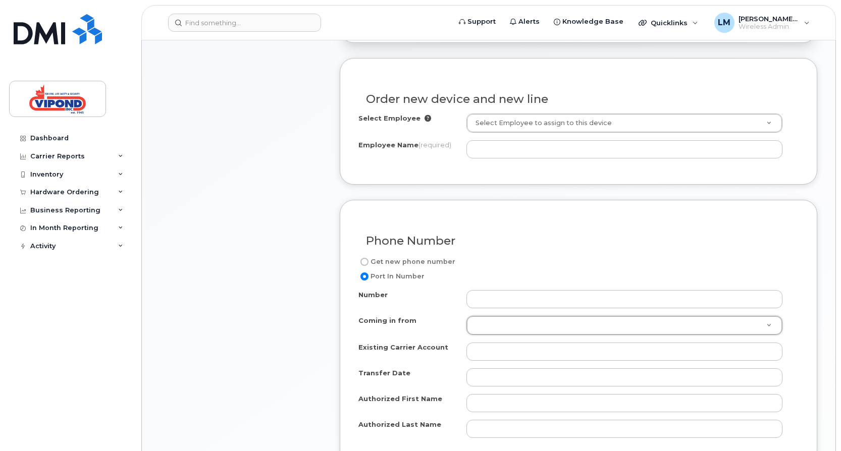
scroll to position [280, 0]
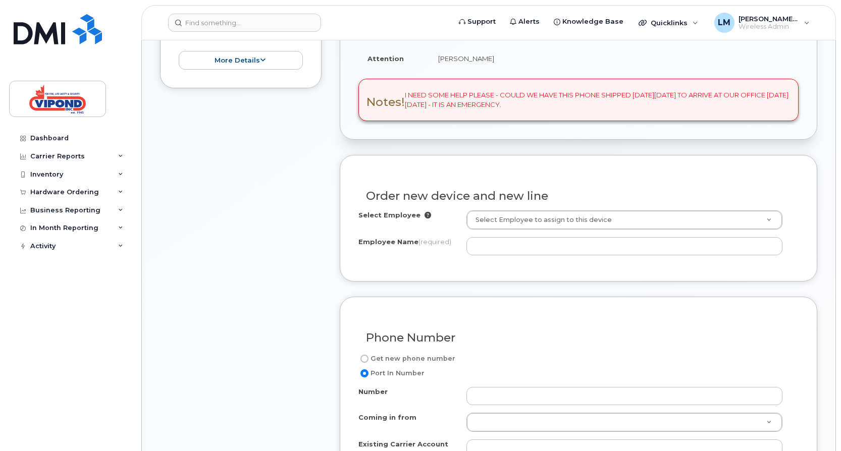
click at [424, 215] on icon at bounding box center [427, 215] width 7 height 7
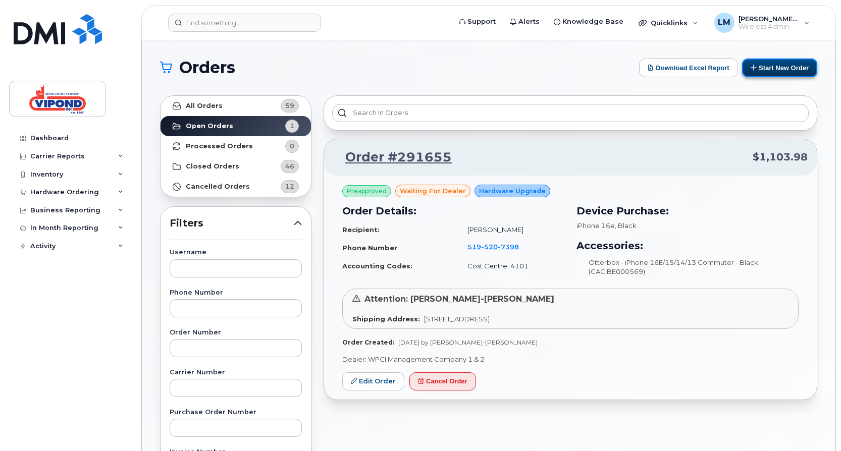
click at [778, 66] on button "Start New Order" at bounding box center [779, 68] width 75 height 19
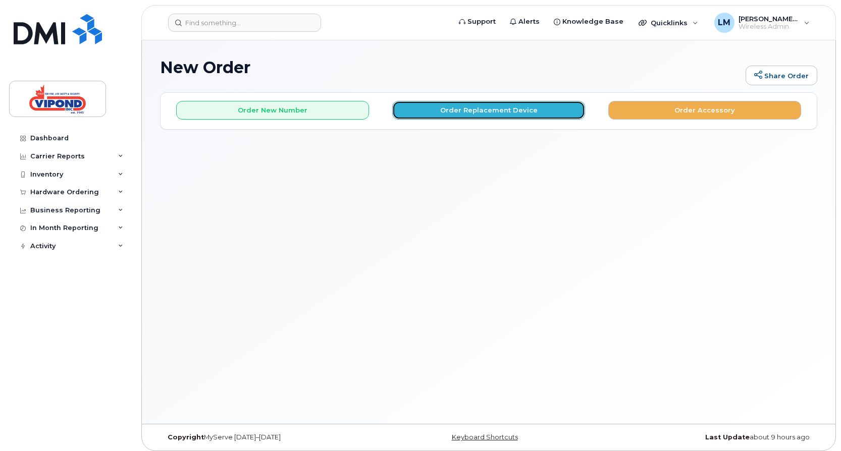
click at [504, 108] on button "Order Replacement Device" at bounding box center [488, 110] width 193 height 19
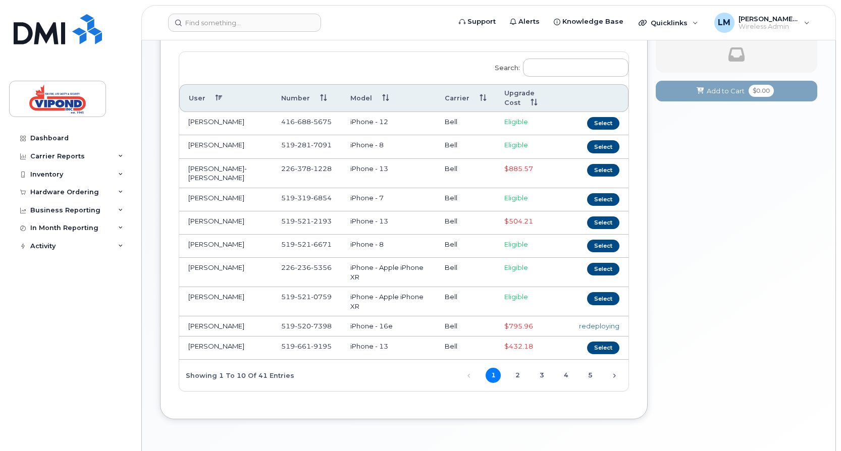
scroll to position [135, 0]
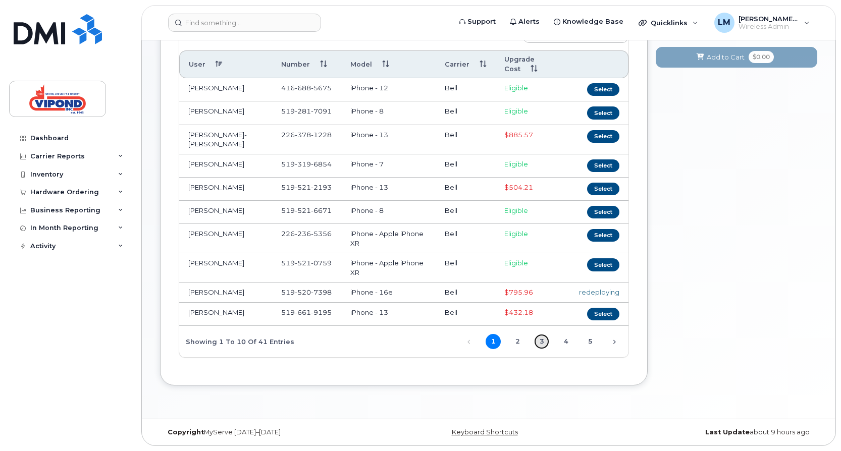
click at [541, 341] on link "3" at bounding box center [541, 341] width 15 height 15
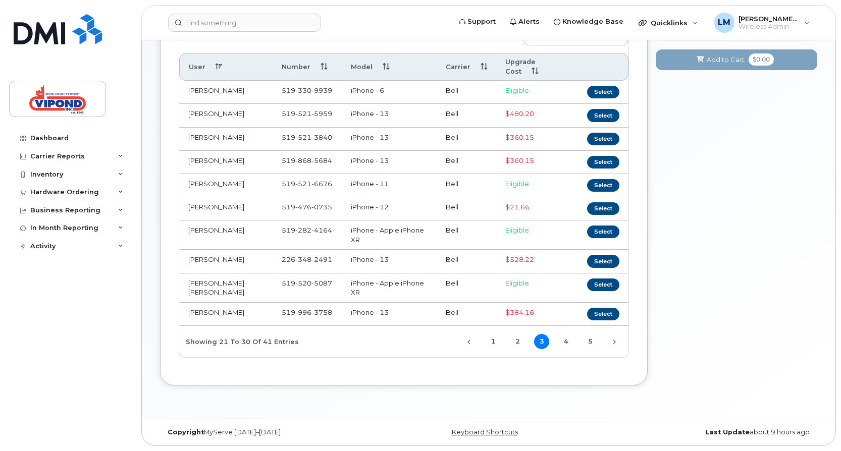
scroll to position [132, 0]
click at [519, 185] on span "Eligible" at bounding box center [517, 184] width 24 height 8
click at [604, 183] on button "Select" at bounding box center [603, 185] width 32 height 13
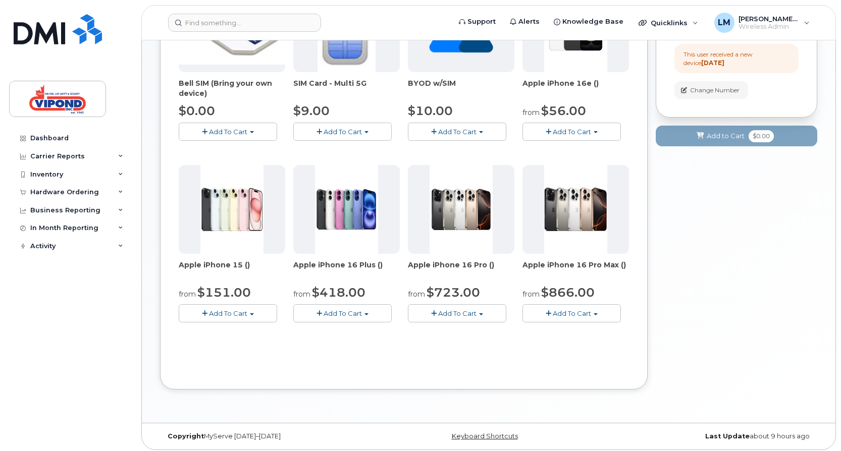
scroll to position [218, 0]
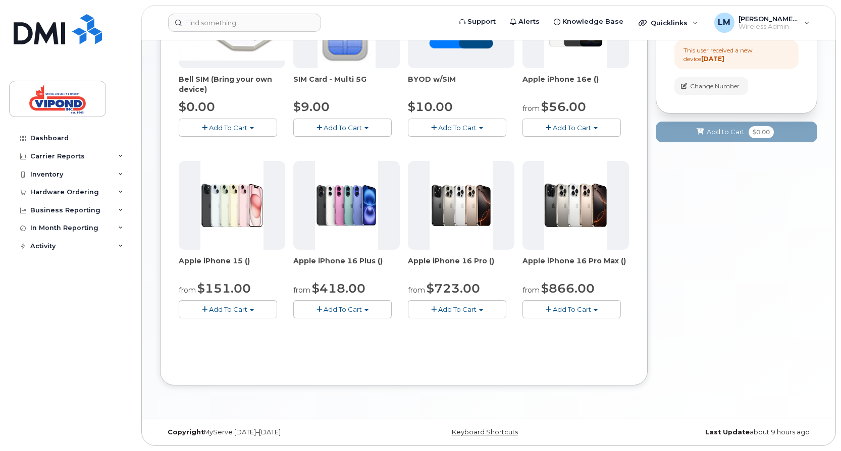
click at [228, 309] on span "Add To Cart" at bounding box center [228, 309] width 38 height 8
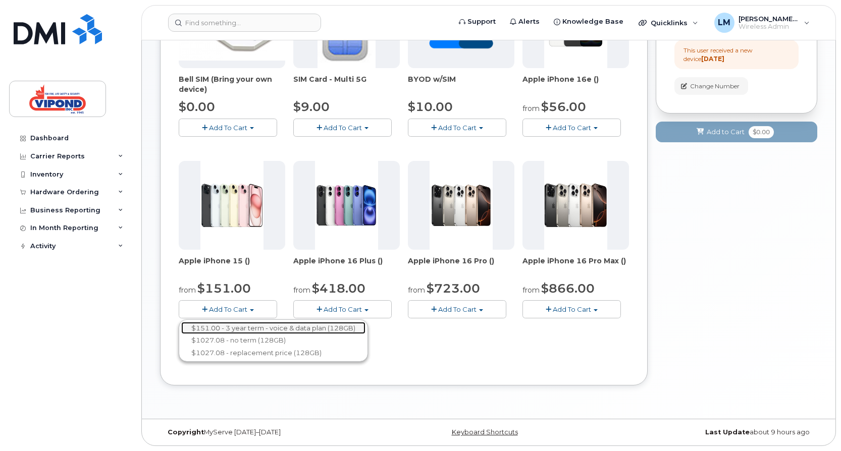
click at [227, 324] on link "$151.00 - 3 year term - voice & data plan (128GB)" at bounding box center [273, 328] width 184 height 13
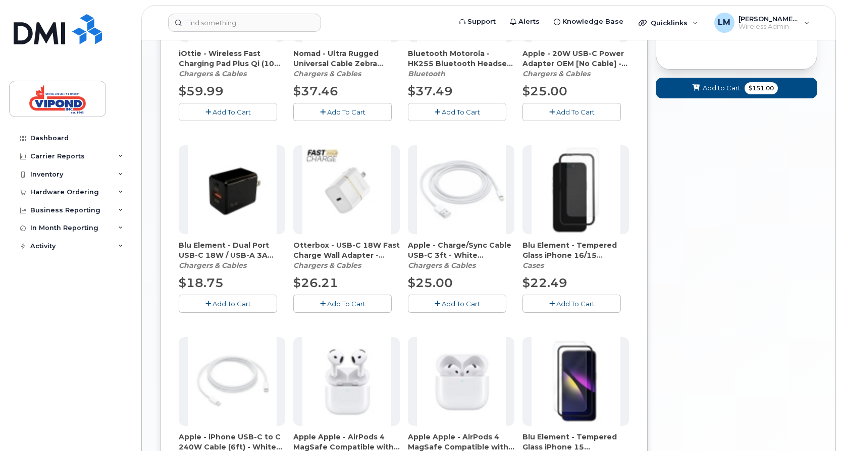
scroll to position [420, 0]
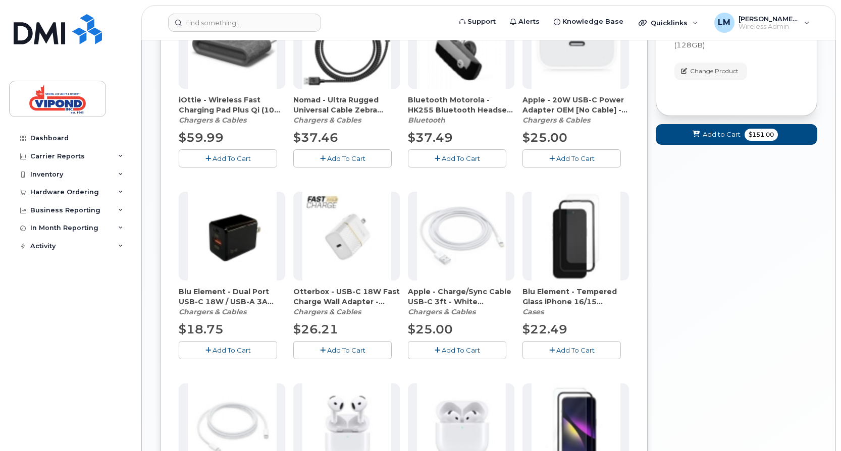
click at [451, 346] on span "Add To Cart" at bounding box center [460, 350] width 38 height 8
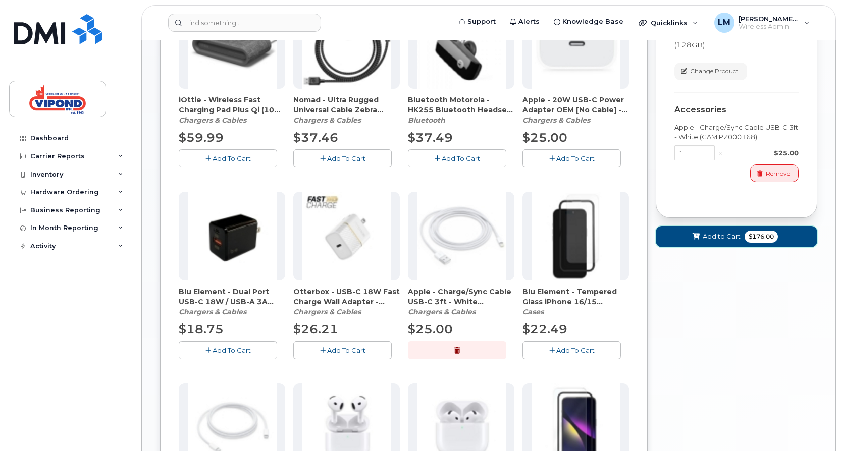
click at [728, 241] on span "Add to Cart" at bounding box center [721, 237] width 38 height 10
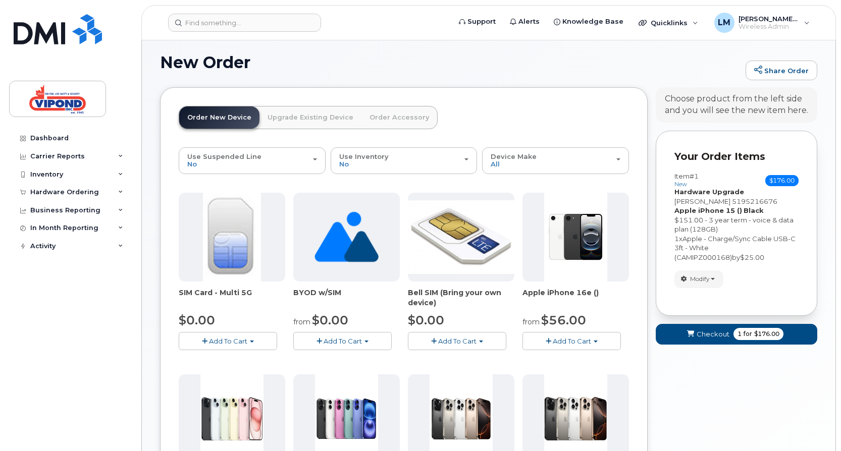
scroll to position [218, 0]
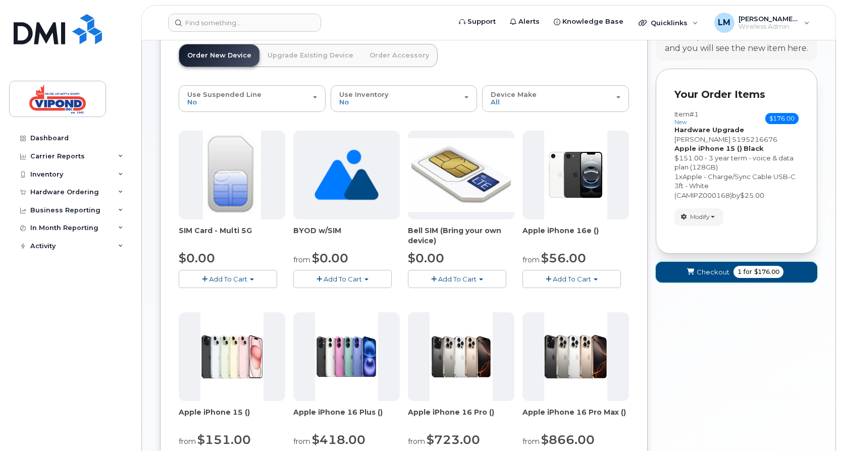
click at [700, 270] on span "Checkout" at bounding box center [712, 272] width 33 height 10
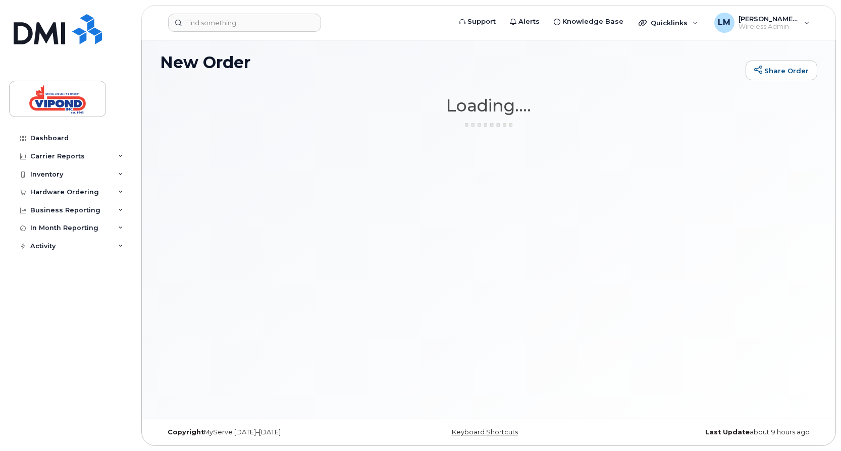
scroll to position [5, 0]
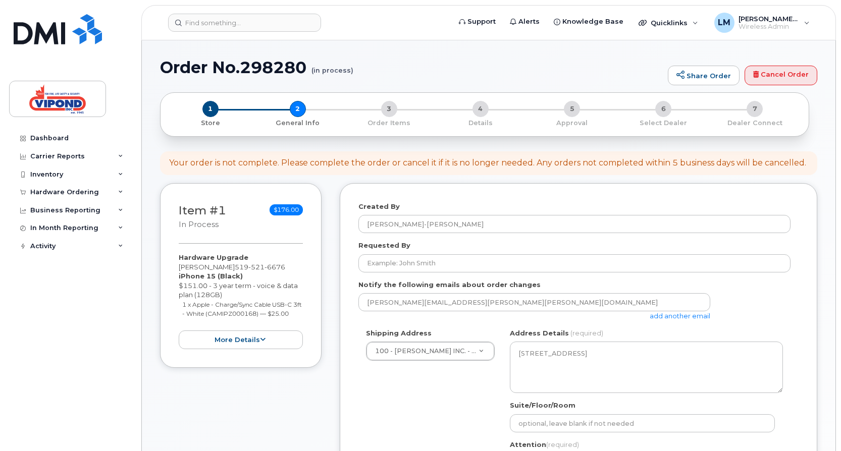
select select
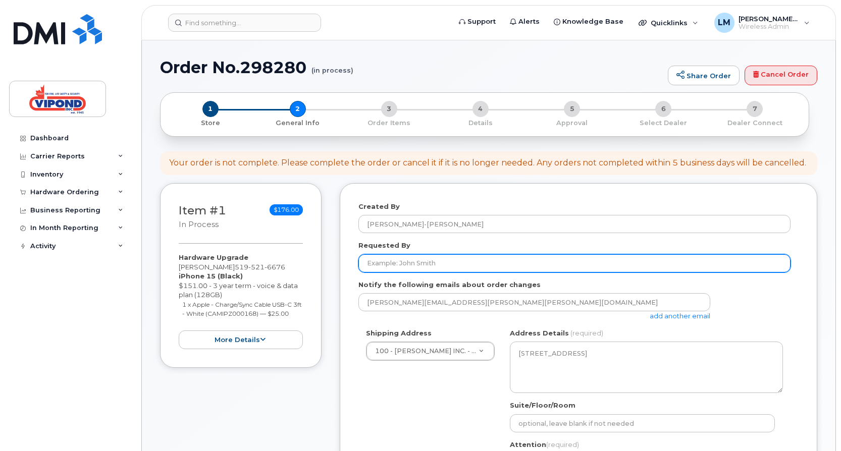
click at [452, 264] on input "Requested By" at bounding box center [574, 263] width 432 height 18
type input "[PERSON_NAME]"
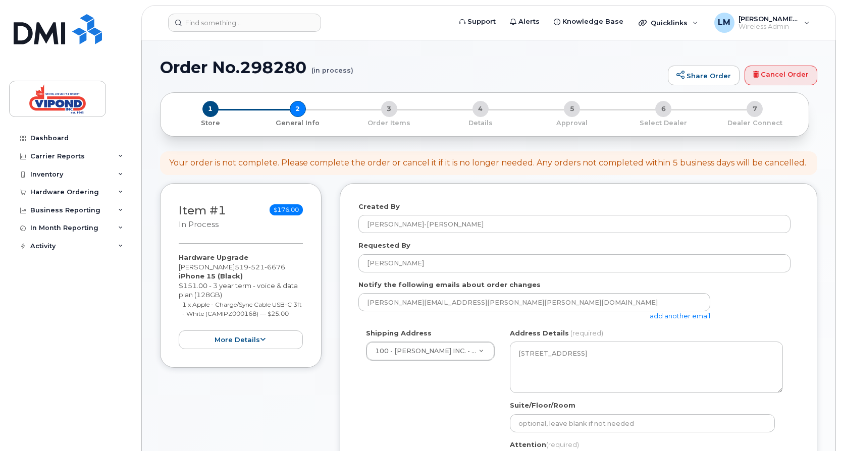
type input "[PERSON_NAME]"
type input "5195216676"
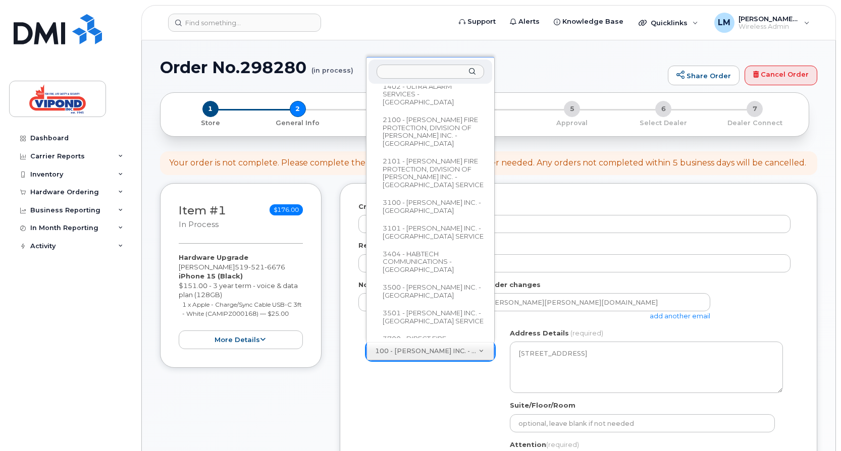
scroll to position [353, 0]
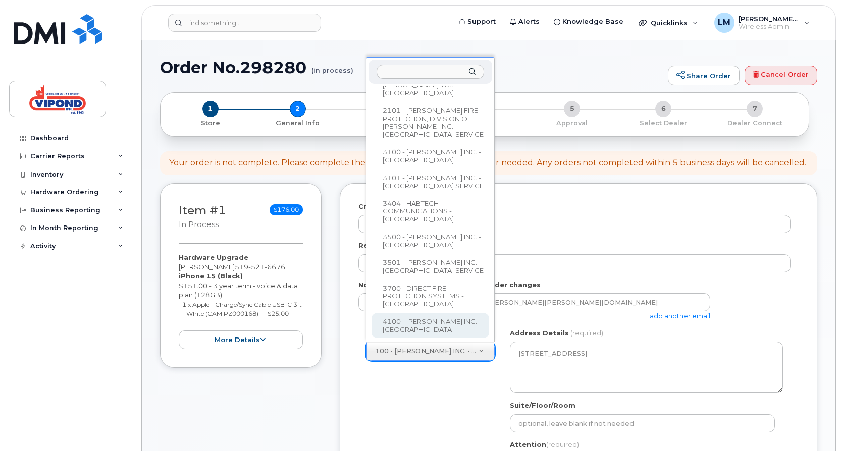
select select
type textarea "30 Midpark Crescent London Ontario N6N 1B1"
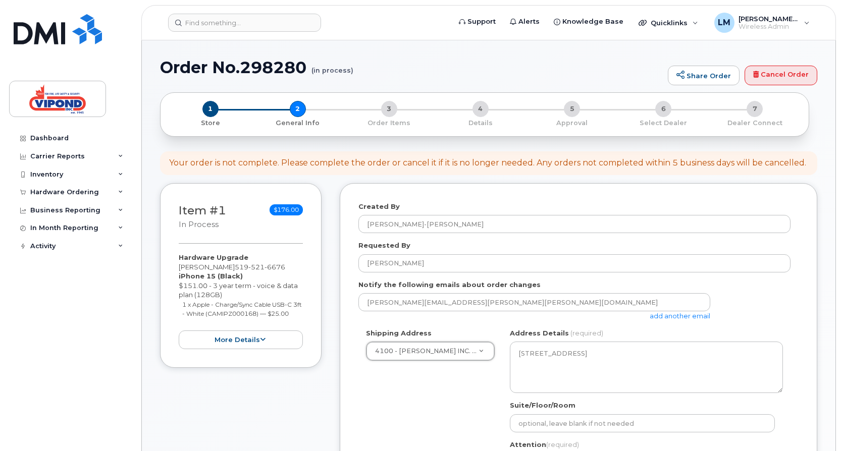
click at [661, 315] on link "add another email" at bounding box center [679, 316] width 61 height 8
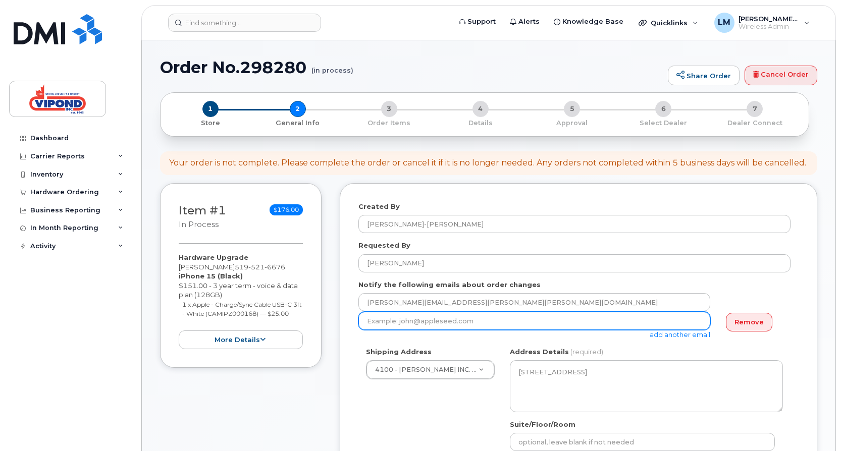
click at [640, 321] on input "email" at bounding box center [534, 321] width 352 height 18
type input "j"
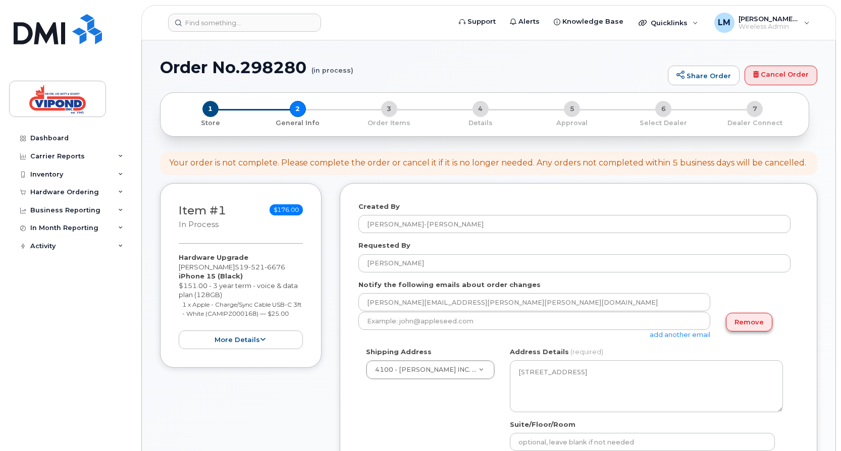
click at [747, 324] on link "Remove" at bounding box center [749, 322] width 46 height 19
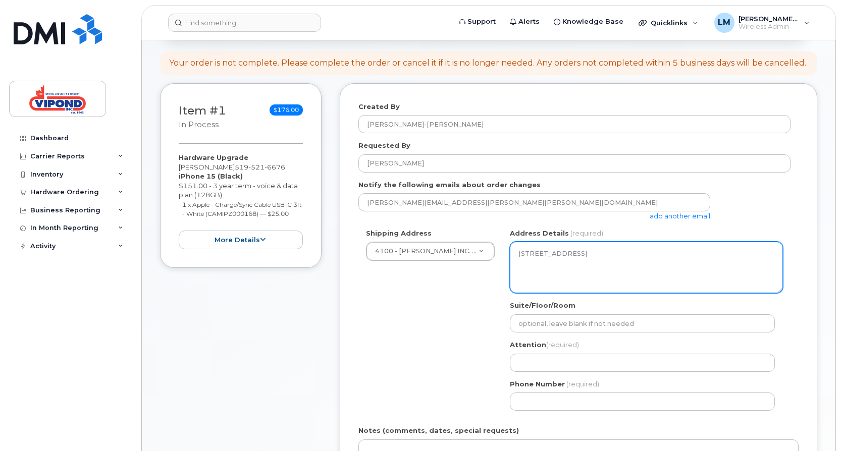
scroll to position [101, 0]
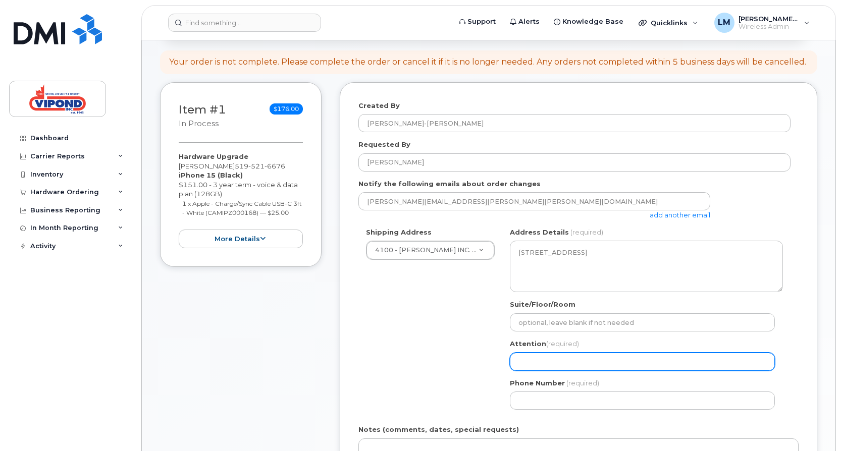
click at [625, 363] on input "Attention (required)" at bounding box center [642, 362] width 265 height 18
type input "[PERSON_NAME]"
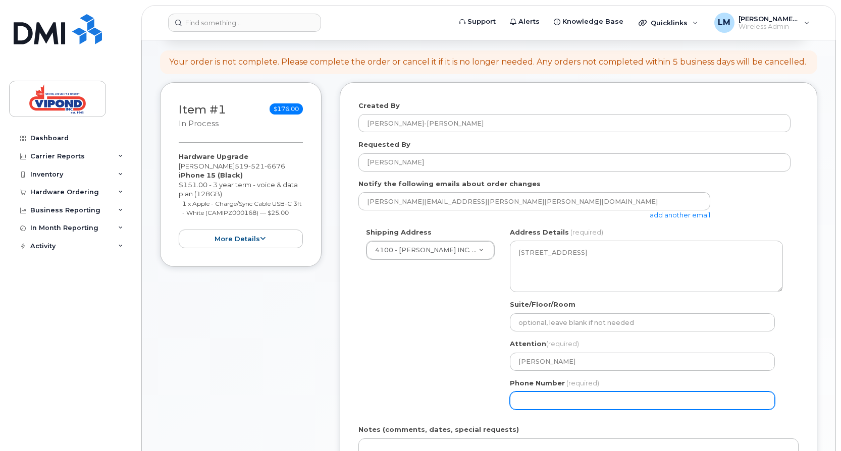
click at [559, 399] on input "Phone Number" at bounding box center [642, 401] width 265 height 18
select select
type input "519"
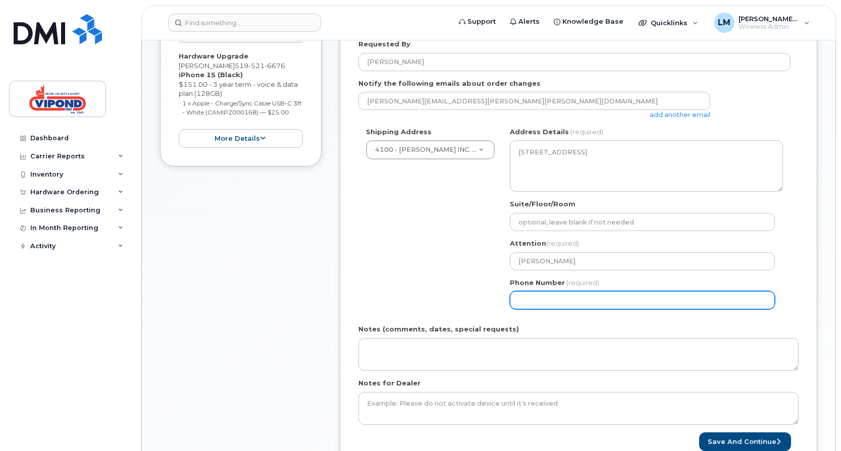
scroll to position [202, 0]
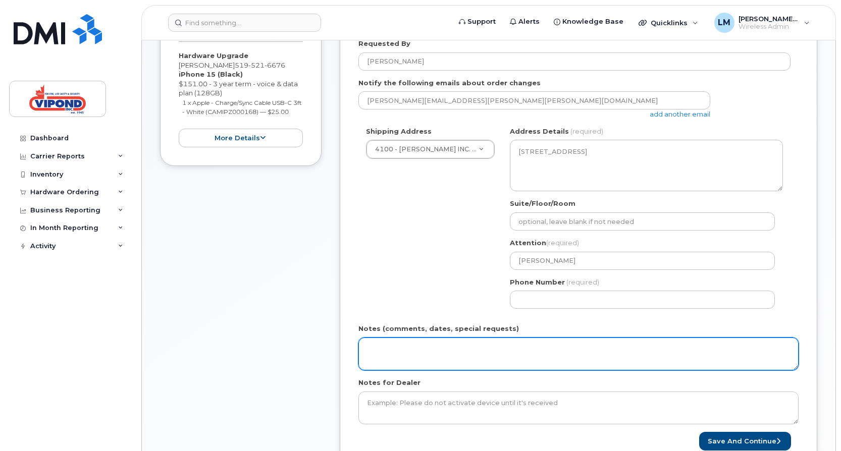
click at [488, 350] on textarea "Notes (comments, dates, special requests)" at bounding box center [578, 354] width 440 height 33
type textarea "i"
click at [613, 364] on textarea "I NEED SOEM HELP PLEASE. COULD YOU PLEASE SHIP OUT THIS PHONE ON FRIDAY AUG 15 …" at bounding box center [578, 354] width 440 height 33
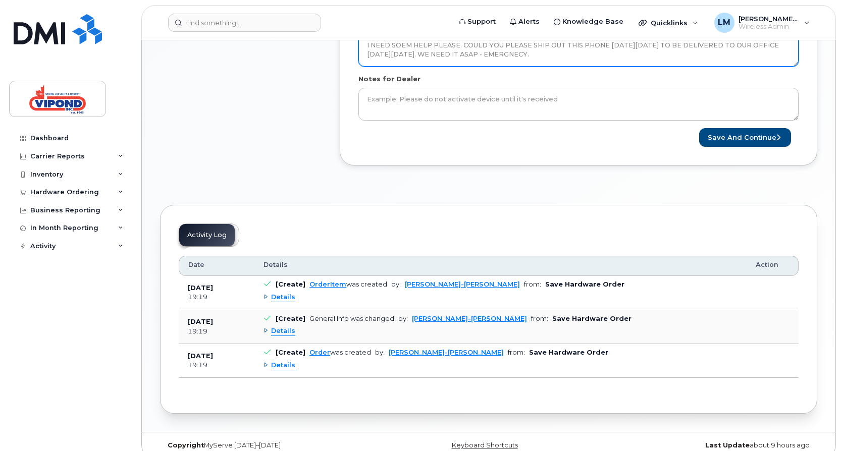
scroll to position [519, 0]
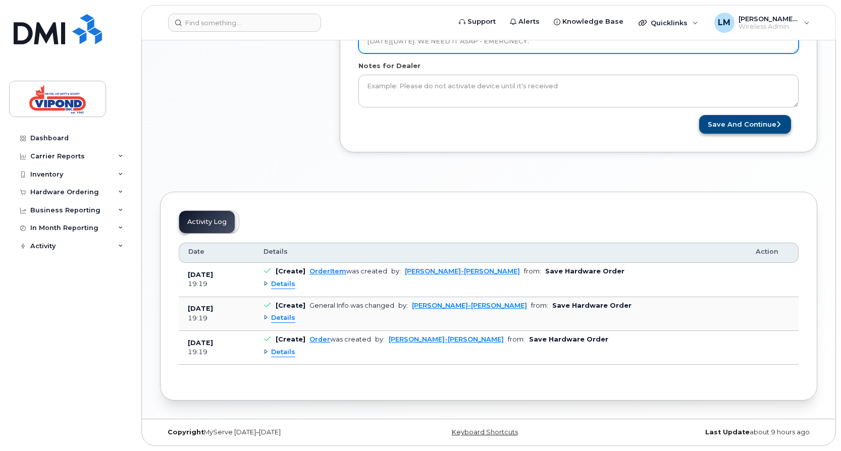
type textarea "I NEED SOEM HELP PLEASE. COULD YOU PLEASE SHIP OUT THIS PHONE ON FRIDAY AUG 15 …"
click at [750, 127] on button "Save and Continue" at bounding box center [745, 124] width 92 height 19
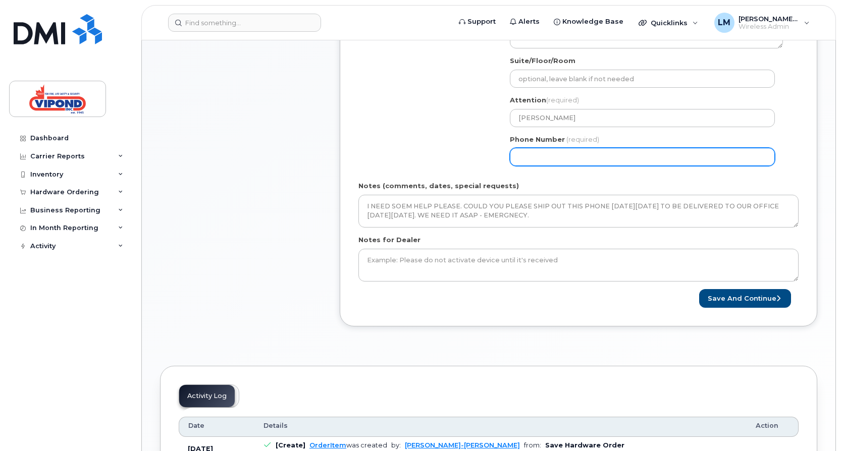
scroll to position [341, 0]
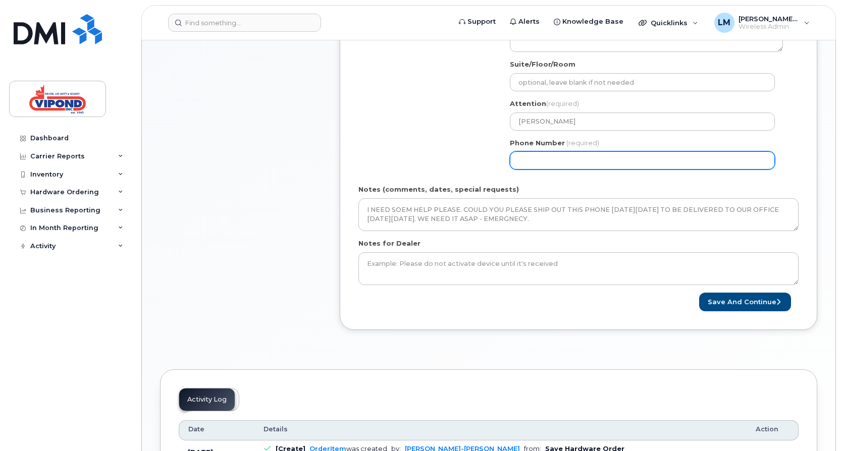
click at [551, 161] on input "Phone Number" at bounding box center [642, 160] width 265 height 18
click at [535, 161] on input "Phone Number" at bounding box center [642, 160] width 265 height 18
select select
type input "5195216676"
click at [546, 143] on label "Phone Number" at bounding box center [537, 143] width 55 height 10
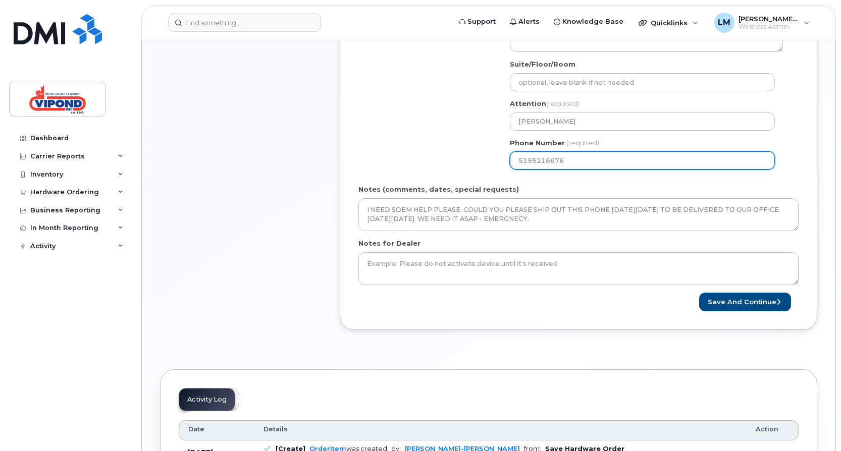
click at [546, 151] on input "5195216676" at bounding box center [642, 160] width 265 height 18
select select
click at [547, 160] on input "Phone Number" at bounding box center [642, 160] width 265 height 18
click at [552, 161] on input "Phone Number" at bounding box center [642, 160] width 265 height 18
type input "519"
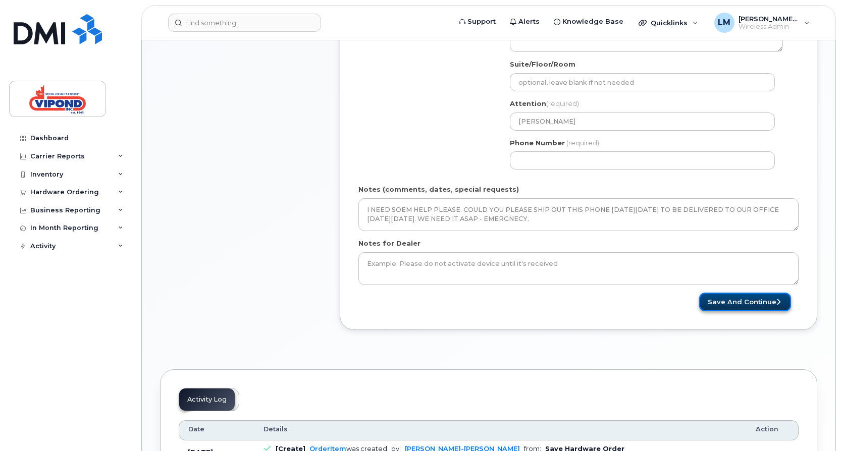
click at [731, 298] on button "Save and Continue" at bounding box center [745, 302] width 92 height 19
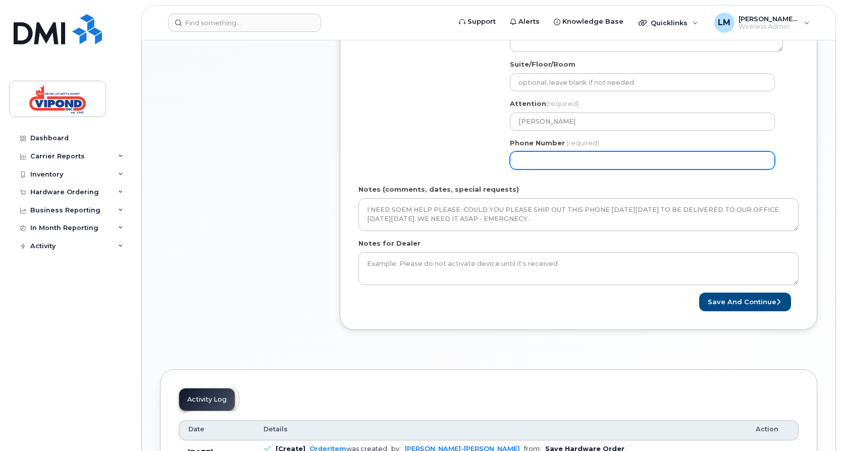
click at [568, 162] on input "Phone Number" at bounding box center [642, 160] width 265 height 18
type input "519521667"
select select
type input "5195216676"
click at [719, 234] on form "Created By Lee-Ann Mackenzie Requested By Jason Lucas Notify the following emai…" at bounding box center [578, 86] width 440 height 451
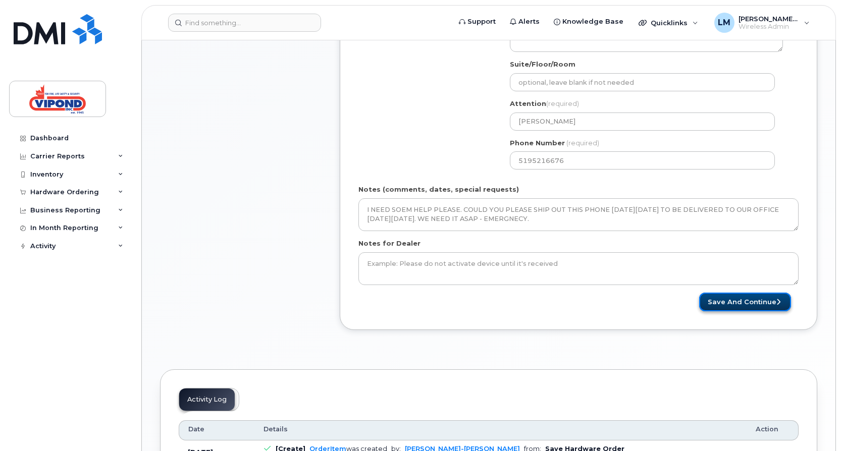
click at [732, 300] on button "Save and Continue" at bounding box center [745, 302] width 92 height 19
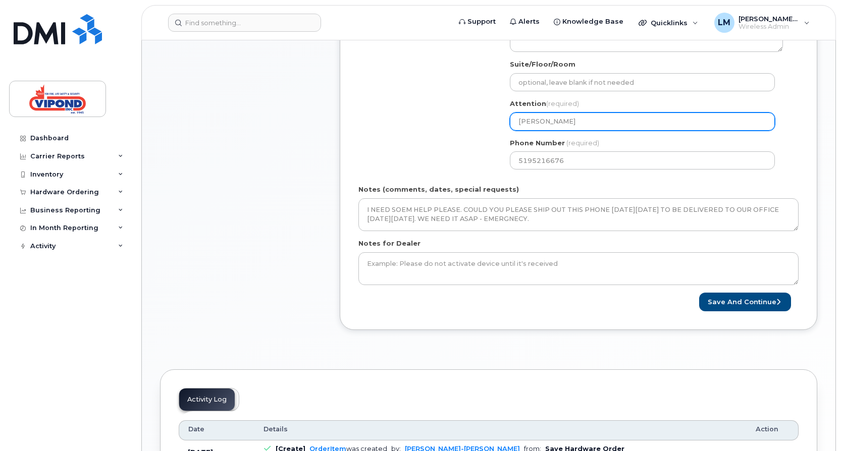
drag, startPoint x: 570, startPoint y: 123, endPoint x: 515, endPoint y: 123, distance: 55.5
click at [515, 123] on input "[PERSON_NAME]" at bounding box center [642, 122] width 265 height 18
select select
type input "L"
select select
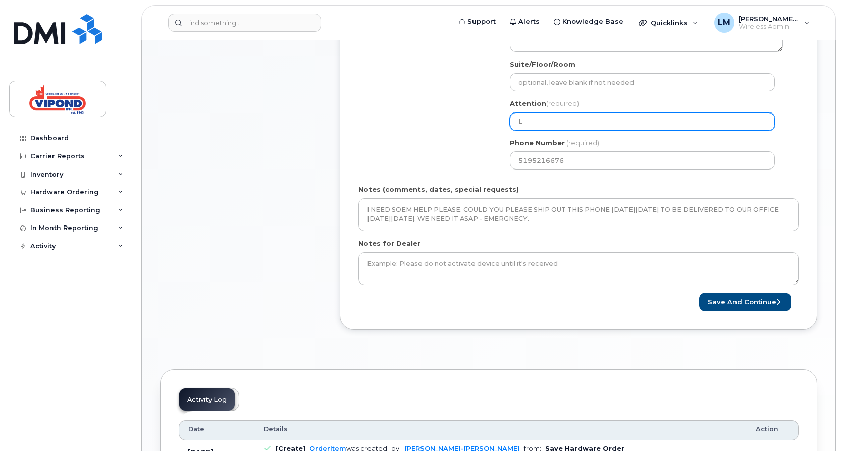
type input "LE"
select select
type input "LEE"
select select
type input "LEE-"
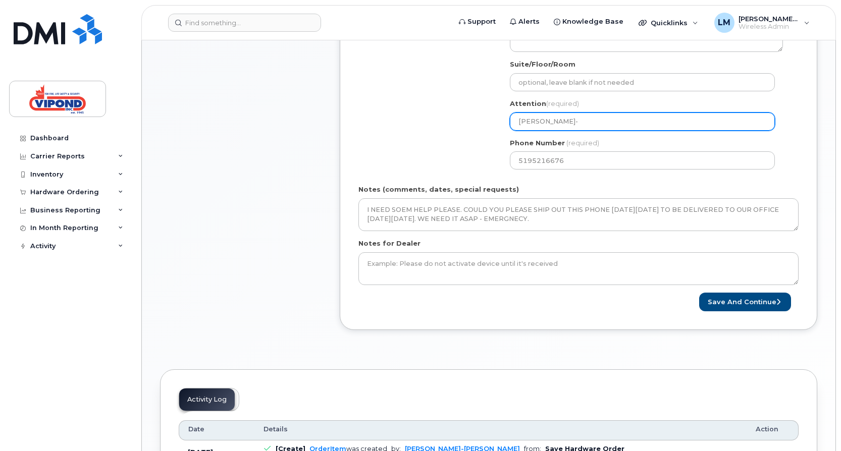
select select
type input "LEE-A"
select select
type input "LEE-AN"
select select
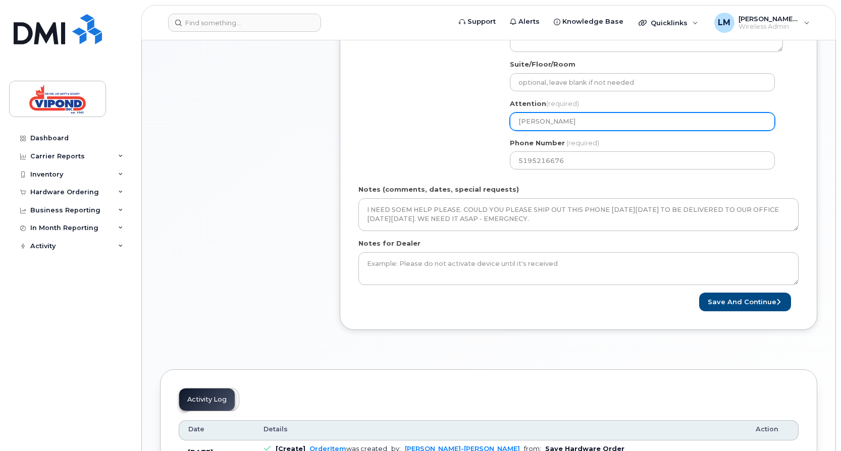
type input "[PERSON_NAME]-[PERSON_NAME]"
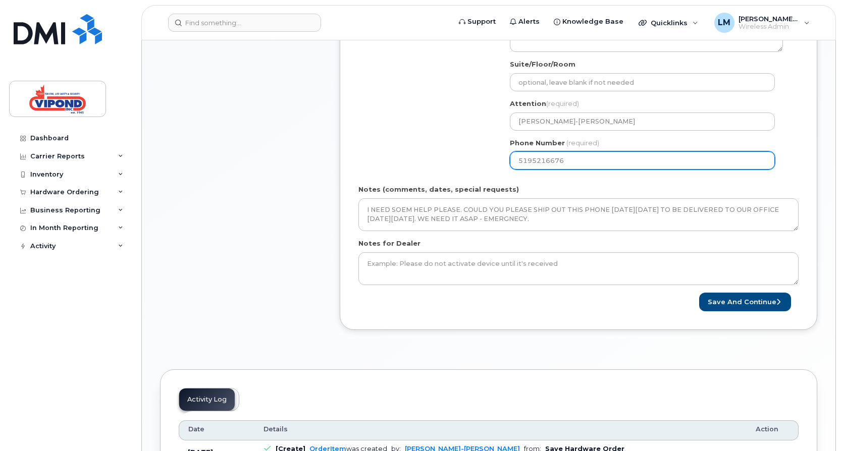
drag, startPoint x: 572, startPoint y: 160, endPoint x: 502, endPoint y: 166, distance: 70.9
click at [502, 166] on div "Shipping Address 4100 - VIPOND INC. - LONDON 100 - VIPOND INC. - HEAD OFFICE 10…" at bounding box center [574, 82] width 432 height 190
select select
type input "519668090"
select select
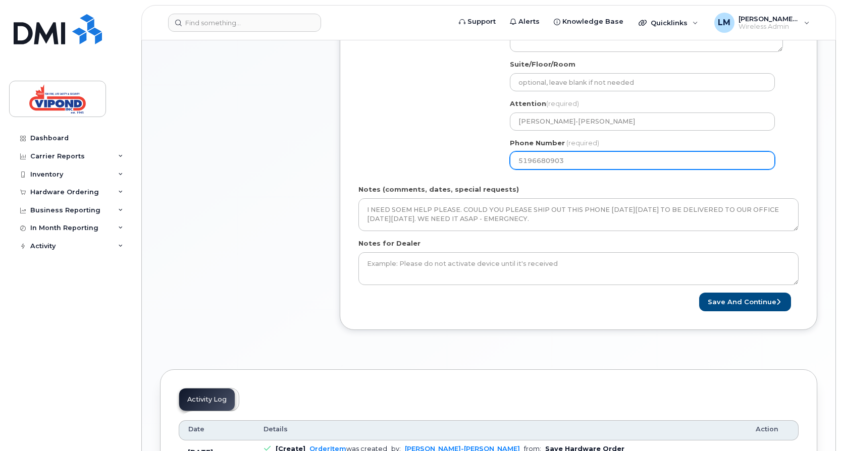
type input "5196680903"
click at [581, 301] on div "Save and Continue" at bounding box center [688, 302] width 220 height 19
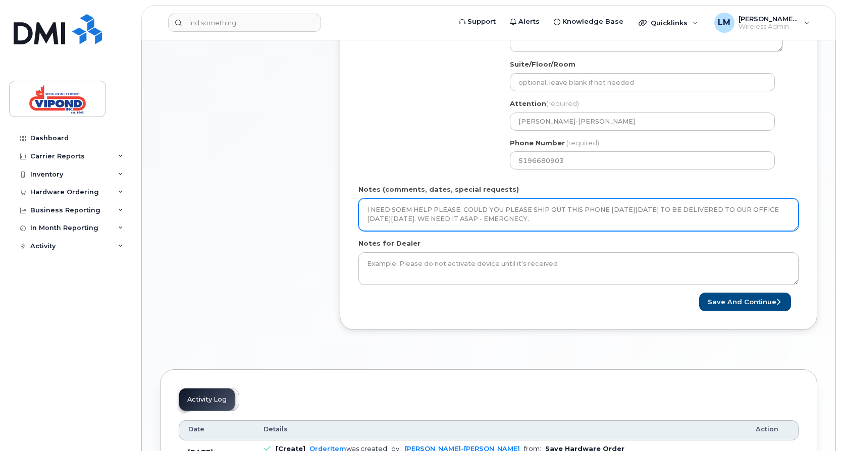
click at [410, 209] on textarea "I NEED SOEM HELP PLEASE. COULD YOU PLEASE SHIP OUT THIS PHONE ON FRIDAY AUG 15 …" at bounding box center [578, 214] width 440 height 33
type textarea "I NEED SOME HELP PLEASE. COULD YOU PLEASE SHIP OUT THIS PHONE [DATE][DATE] TO B…"
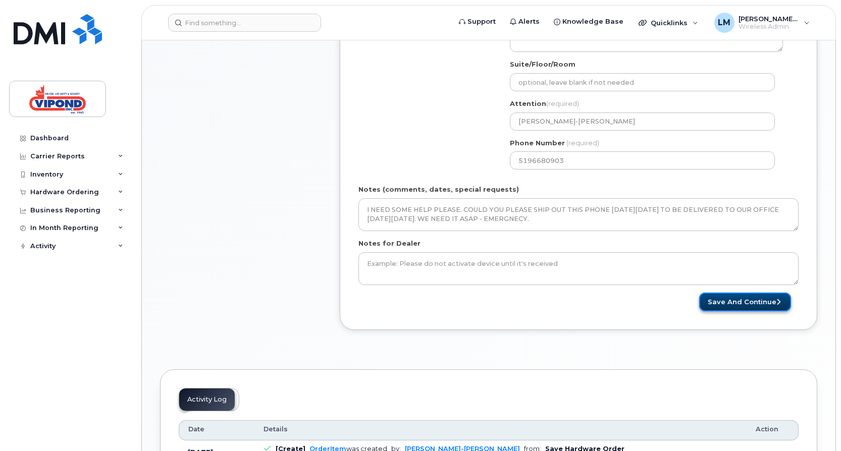
click at [743, 304] on button "Save and Continue" at bounding box center [745, 302] width 92 height 19
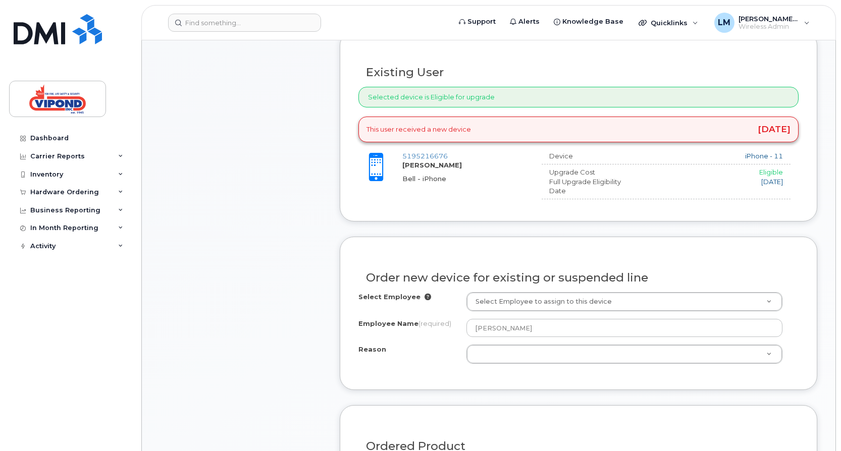
scroll to position [404, 0]
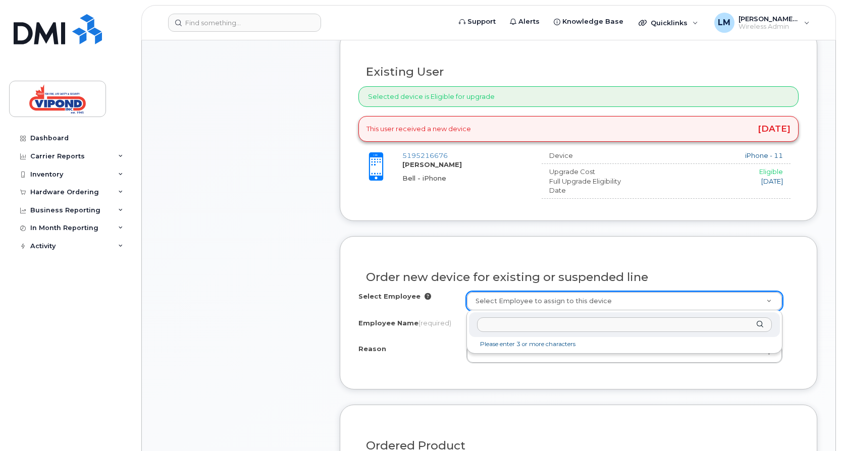
click at [544, 325] on input "text" at bounding box center [624, 324] width 295 height 15
click at [489, 324] on input "JAason" at bounding box center [624, 324] width 295 height 15
type input "[PERSON_NAME]"
click at [758, 323] on div "[PERSON_NAME]" at bounding box center [624, 324] width 311 height 25
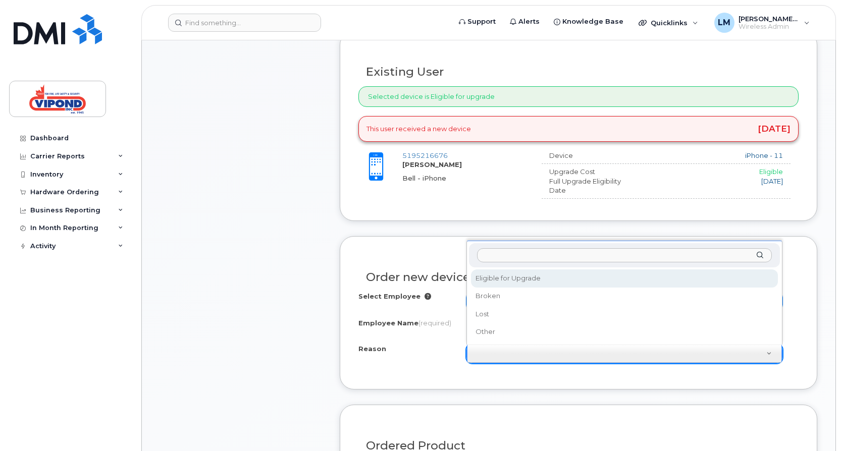
select select "eligible_for_upgrade"
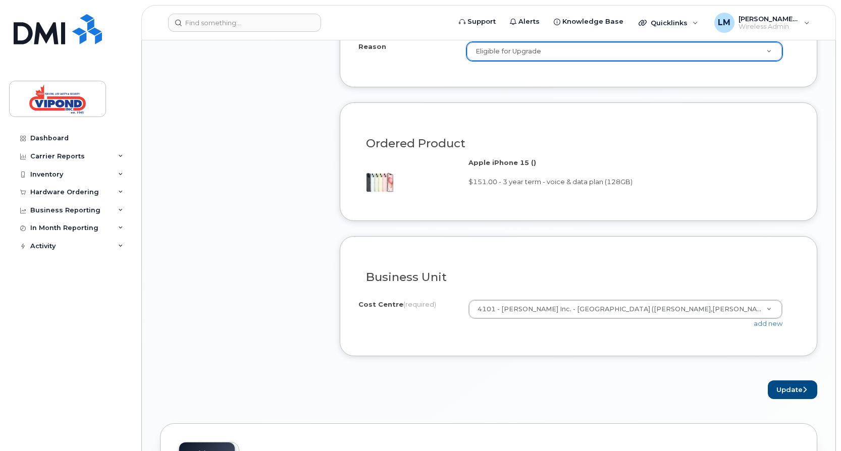
scroll to position [706, 0]
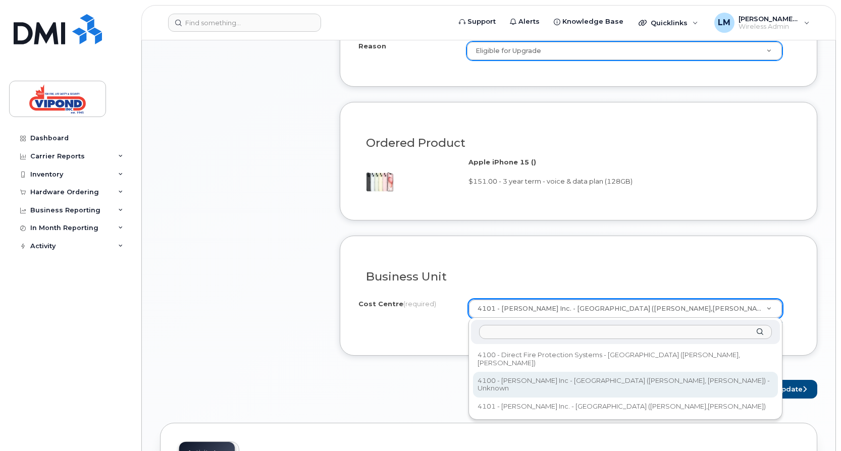
select select "4100 - [PERSON_NAME] Inc - [GEOGRAPHIC_DATA] ([PERSON_NAME], [PERSON_NAME])"
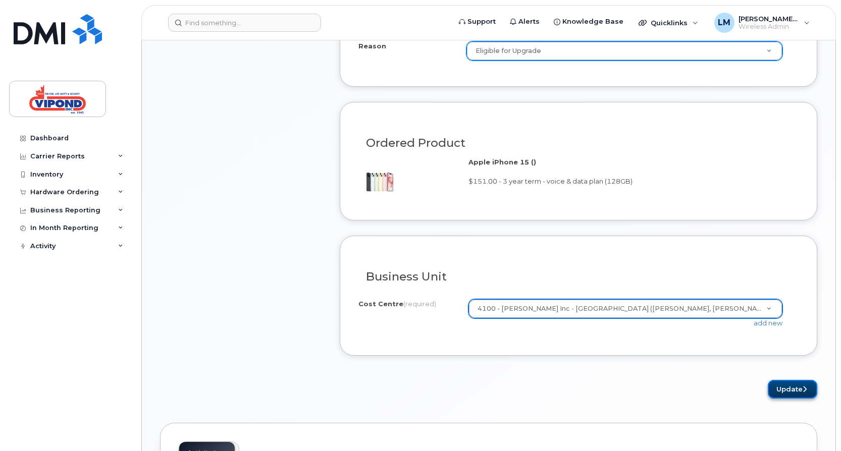
click at [802, 389] on icon "submit" at bounding box center [804, 389] width 4 height 7
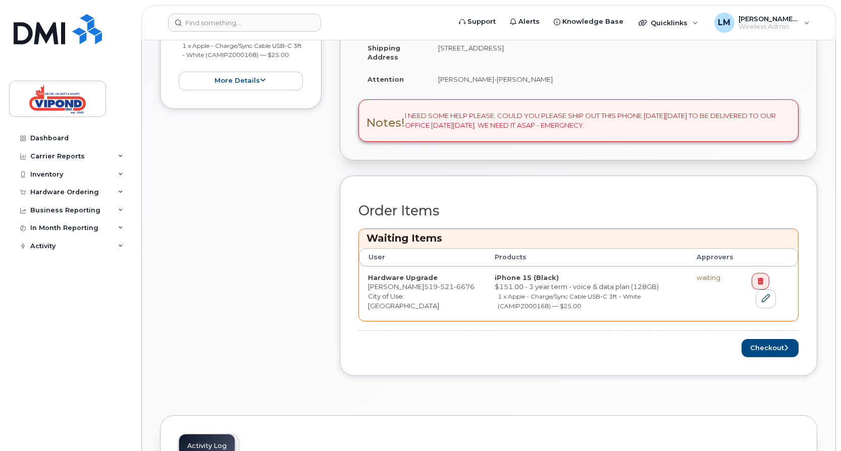
scroll to position [303, 0]
click at [754, 346] on button "Checkout" at bounding box center [769, 348] width 57 height 19
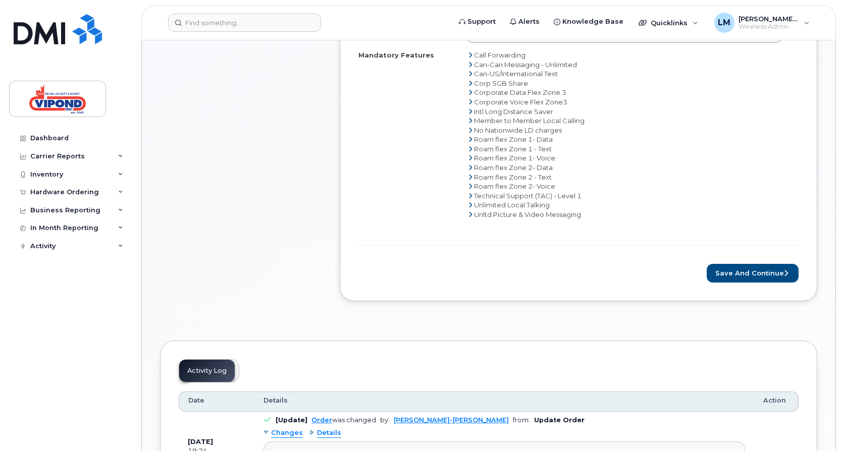
scroll to position [505, 0]
click at [743, 272] on button "Save and Continue" at bounding box center [752, 271] width 92 height 19
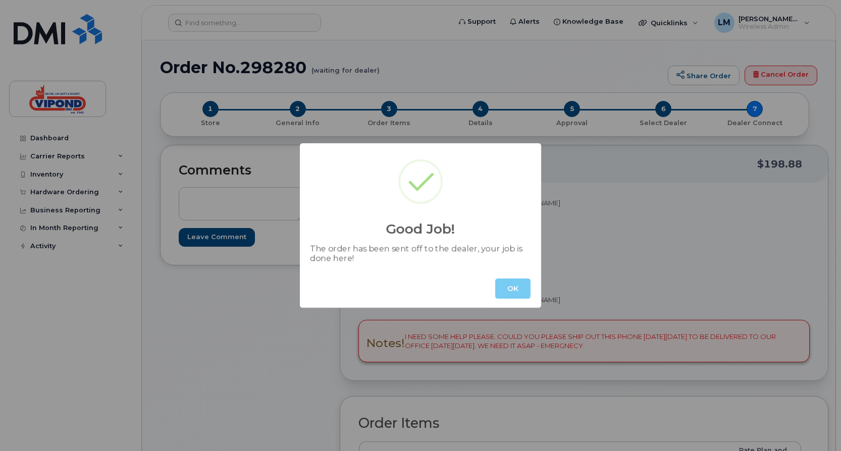
click at [517, 291] on button "OK" at bounding box center [512, 289] width 35 height 20
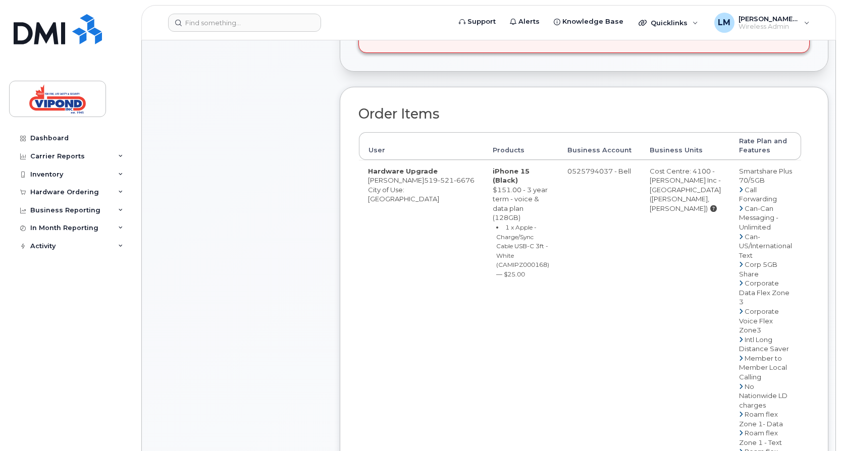
scroll to position [505, 0]
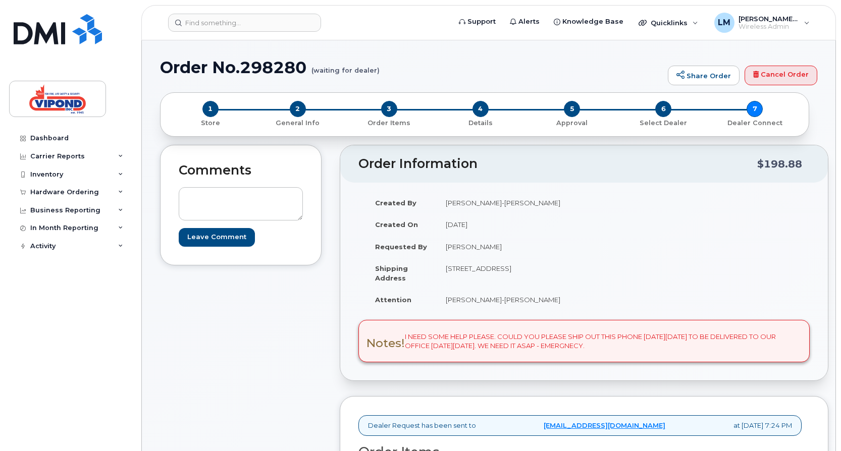
drag, startPoint x: 368, startPoint y: 341, endPoint x: 651, endPoint y: 347, distance: 283.1
click at [651, 347] on div "Notes! I NEED SOME HELP PLEASE. COULD YOU PLEASE SHIP OUT THIS PHONE [DATE][DAT…" at bounding box center [583, 341] width 451 height 42
drag, startPoint x: 651, startPoint y: 347, endPoint x: 644, endPoint y: 343, distance: 8.4
copy div "Notes! I NEED SOME HELP PLEASE. COULD YOU PLEASE SHIP OUT THIS PHONE [DATE][DAT…"
